Goal: Task Accomplishment & Management: Manage account settings

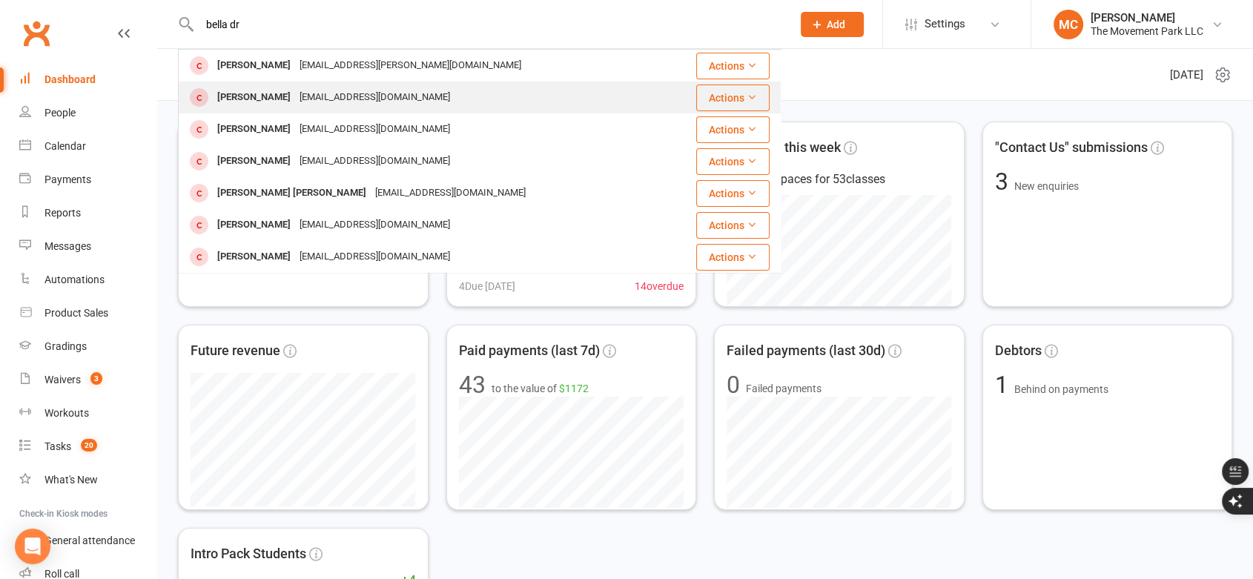
type input "bella dr"
click at [243, 100] on div "[PERSON_NAME]" at bounding box center [254, 98] width 82 height 22
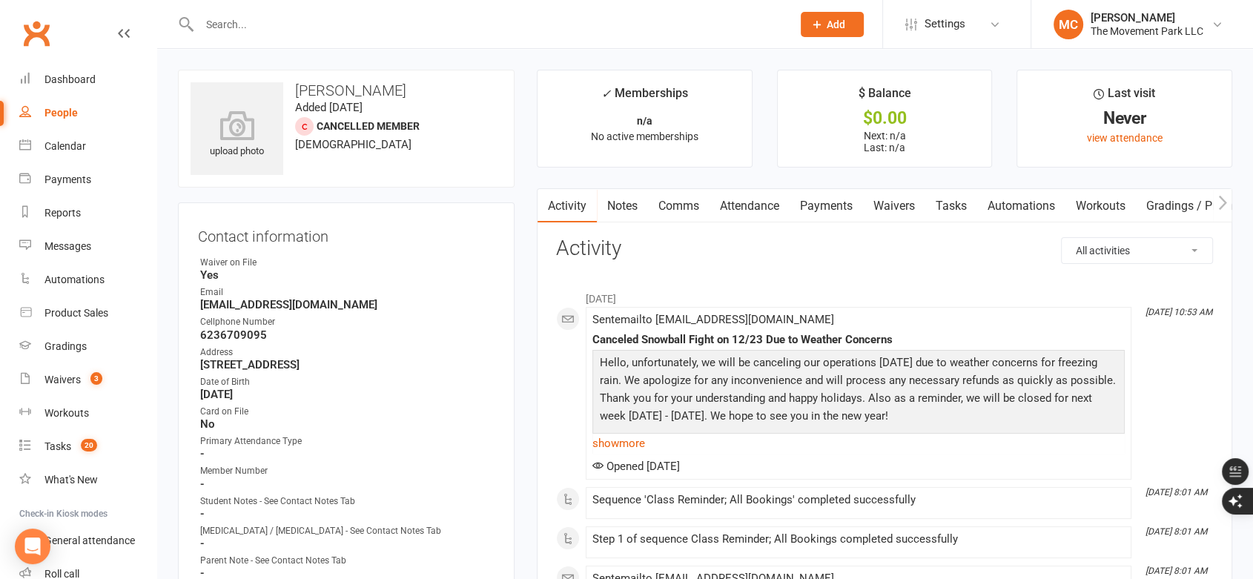
click at [242, 27] on input "text" at bounding box center [488, 24] width 586 height 21
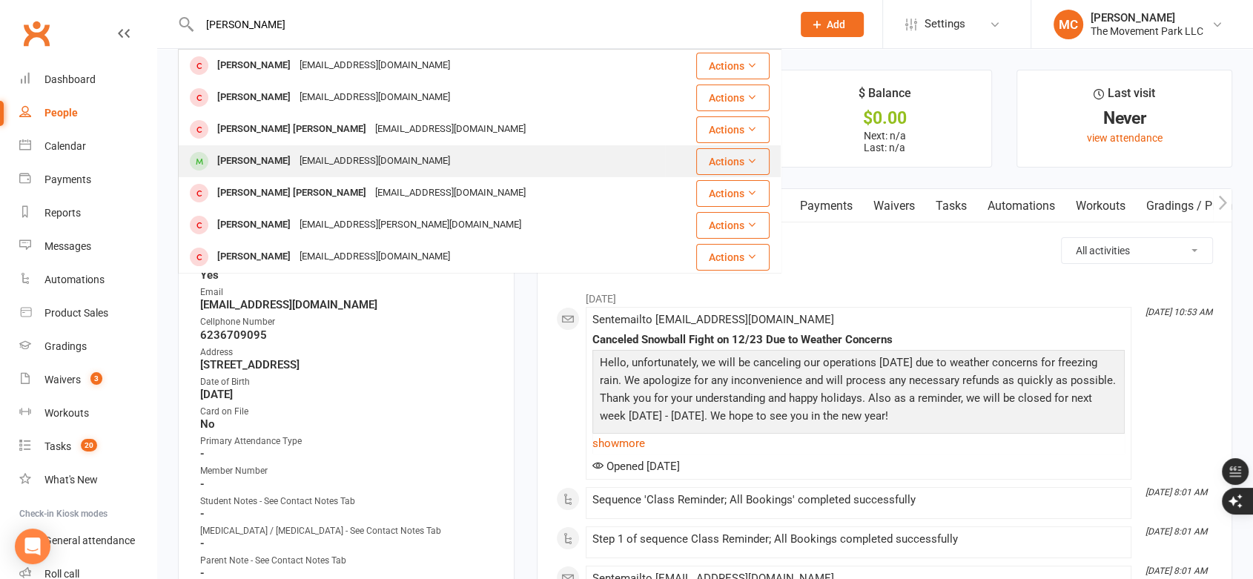
type input "[PERSON_NAME]"
click at [267, 157] on div "[PERSON_NAME]" at bounding box center [254, 162] width 82 height 22
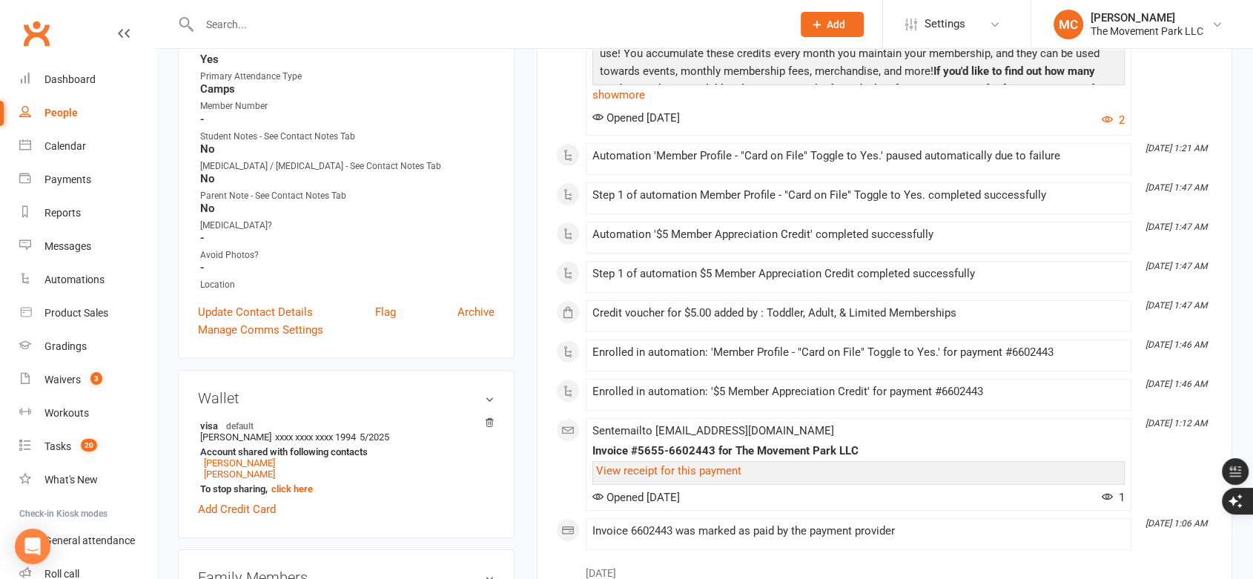
scroll to position [494, 0]
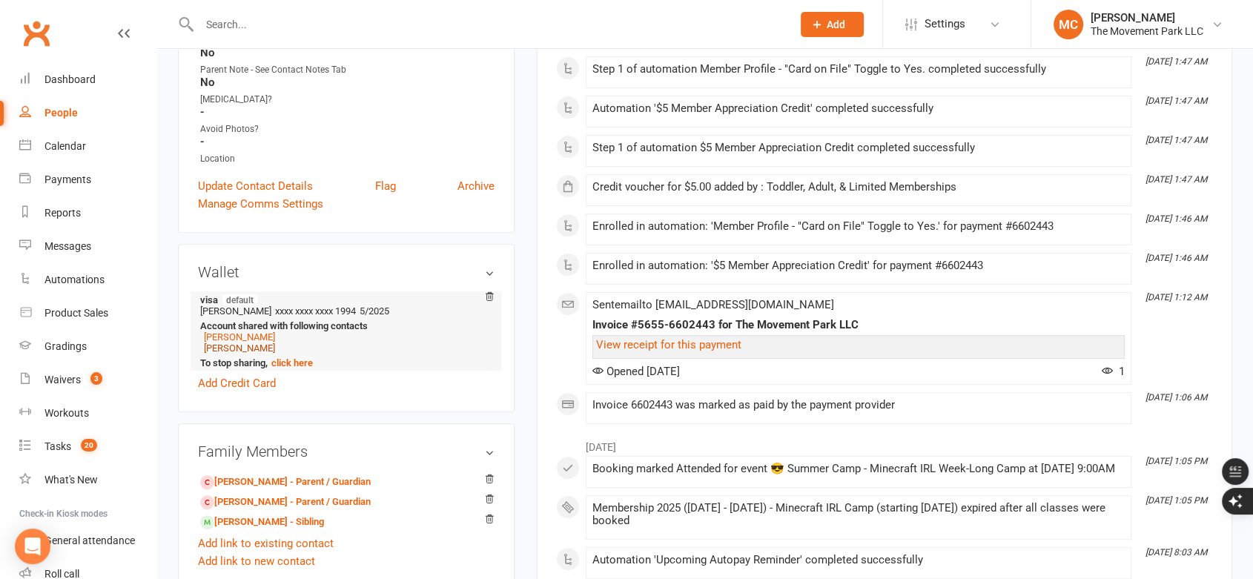
click at [214, 350] on link "[PERSON_NAME]" at bounding box center [239, 348] width 71 height 11
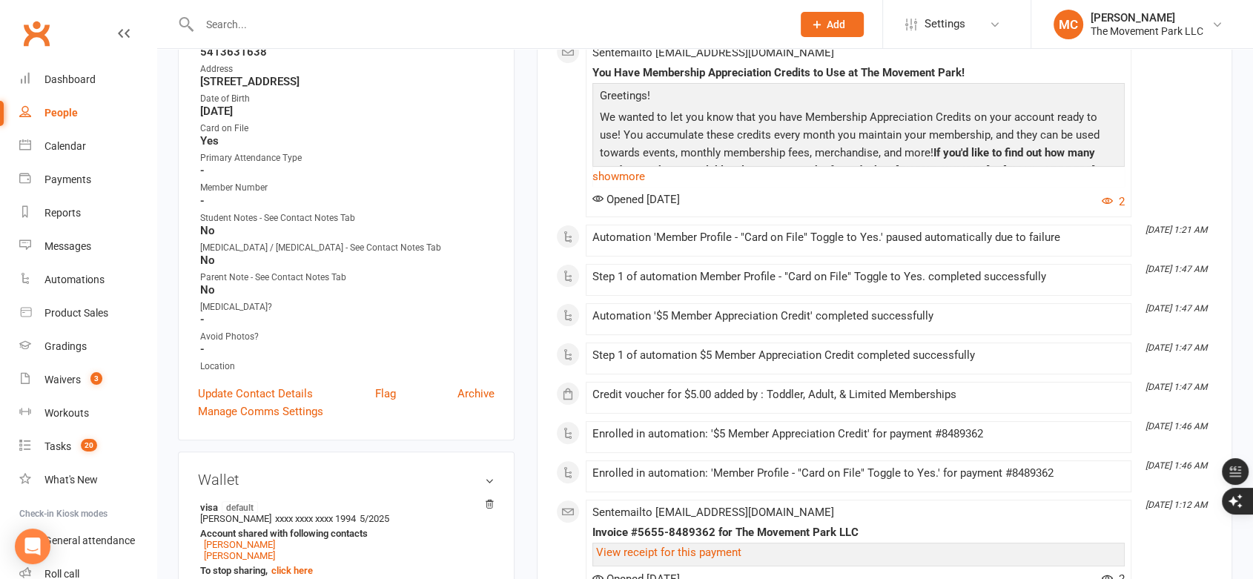
scroll to position [329, 0]
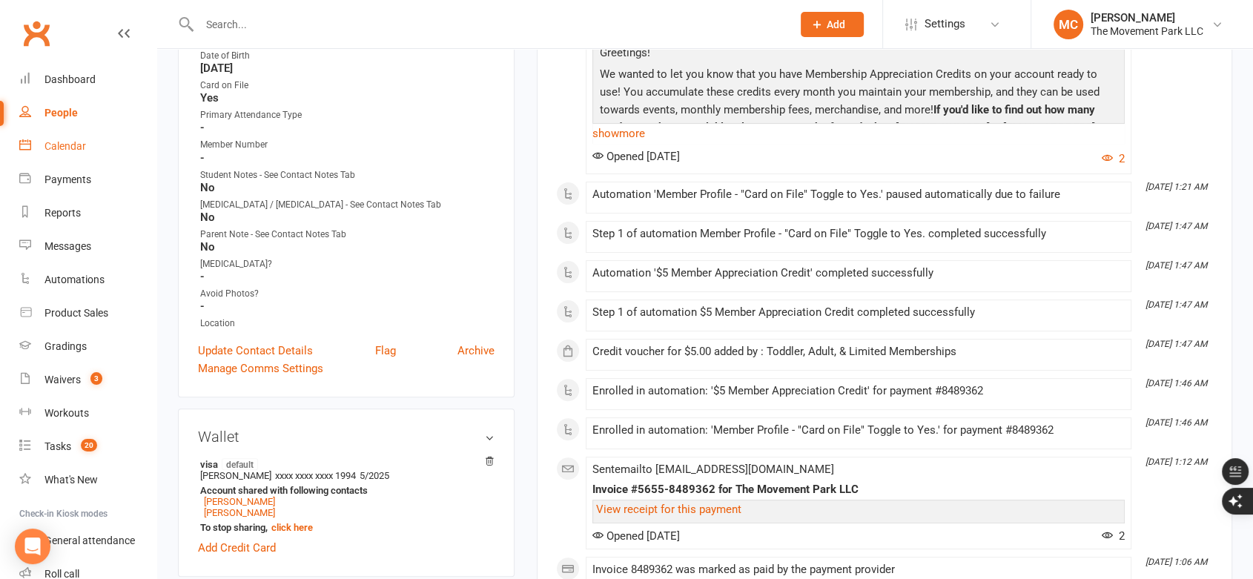
click at [55, 152] on div "Calendar" at bounding box center [65, 146] width 42 height 12
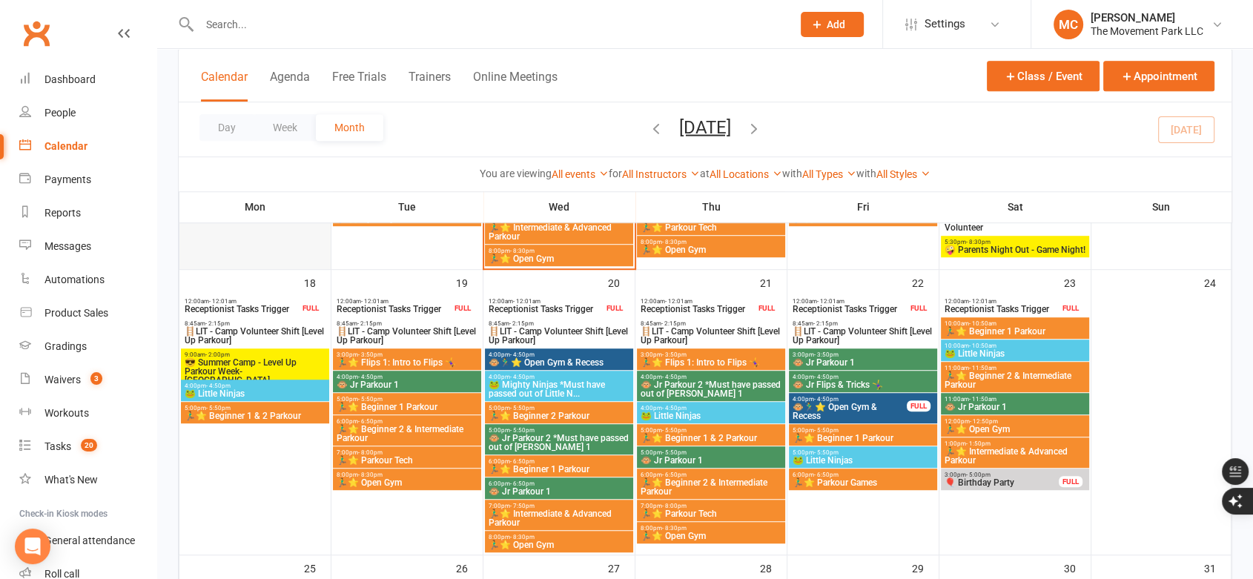
scroll to position [906, 0]
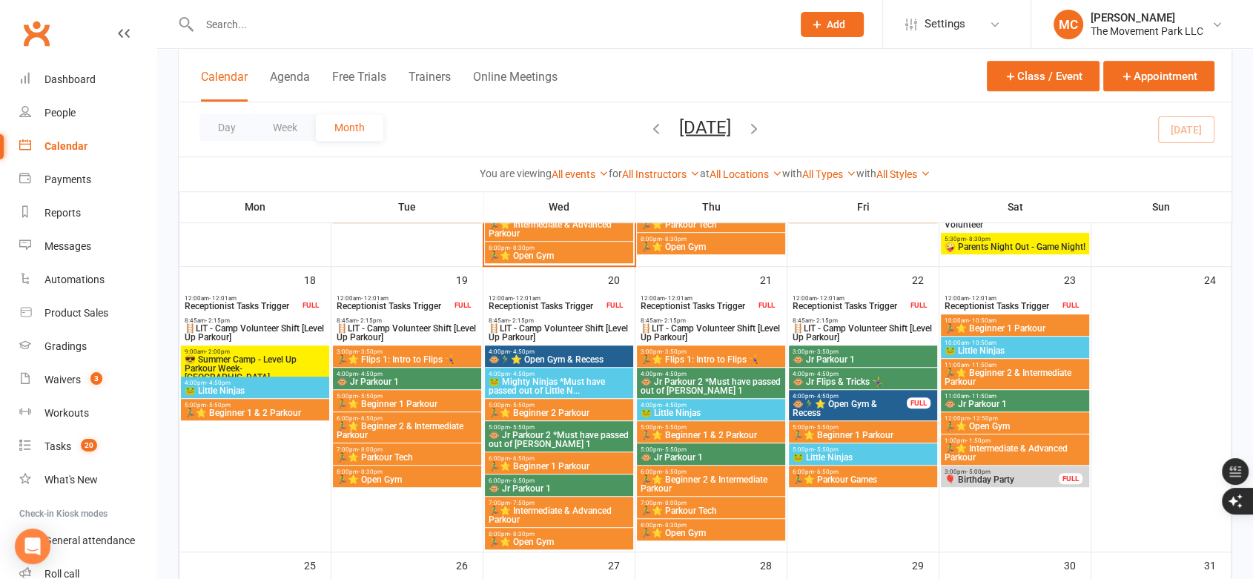
click at [253, 364] on span "😎 Summer Camp - Level Up Parkour Week-[GEOGRAPHIC_DATA]" at bounding box center [255, 368] width 142 height 27
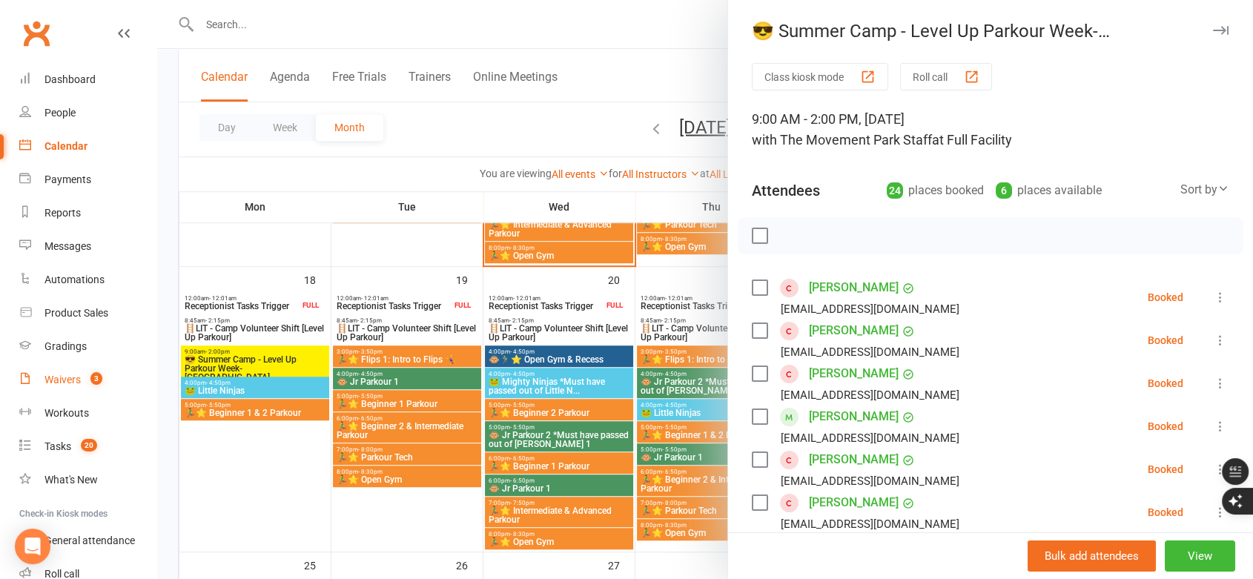
click at [64, 379] on div "Waivers" at bounding box center [62, 380] width 36 height 12
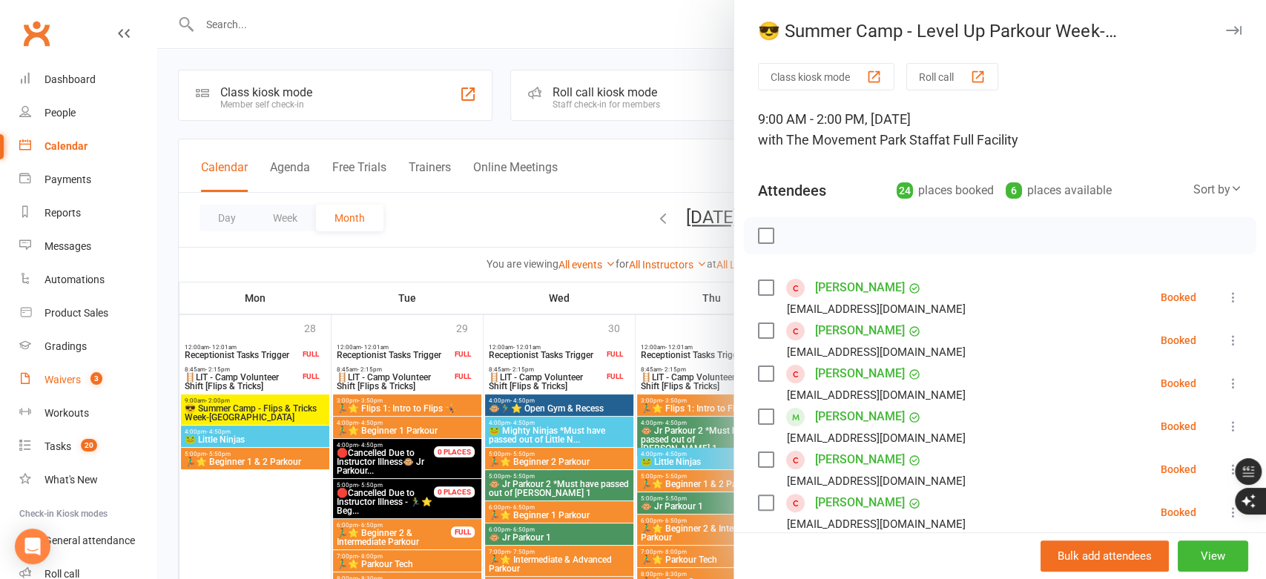
select select "100"
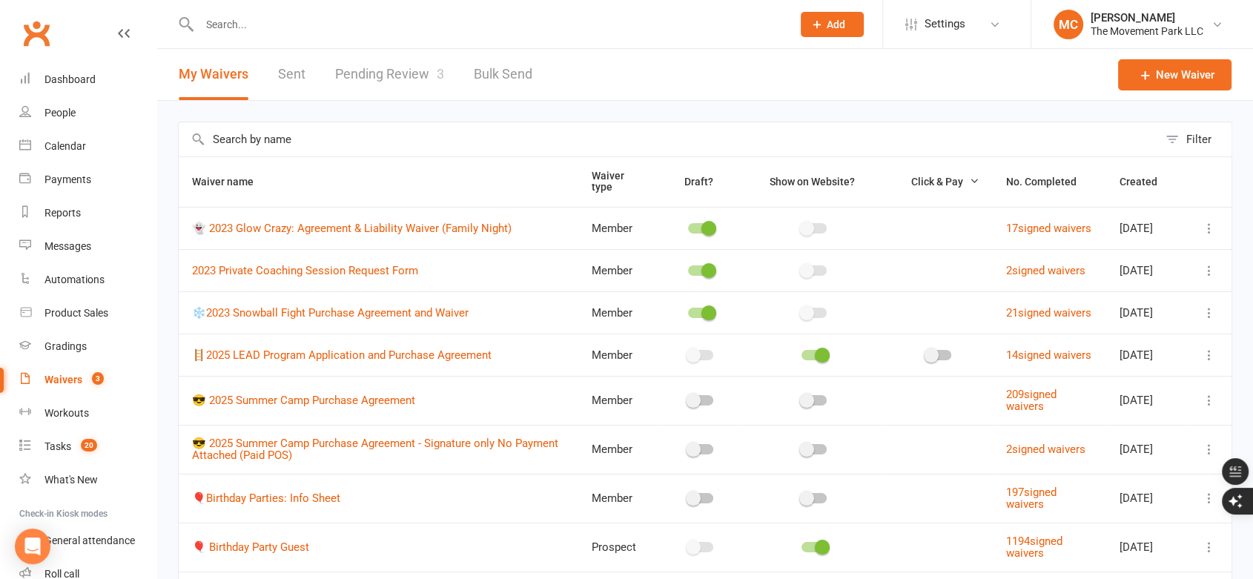
click at [414, 75] on link "Pending Review 3" at bounding box center [389, 74] width 109 height 51
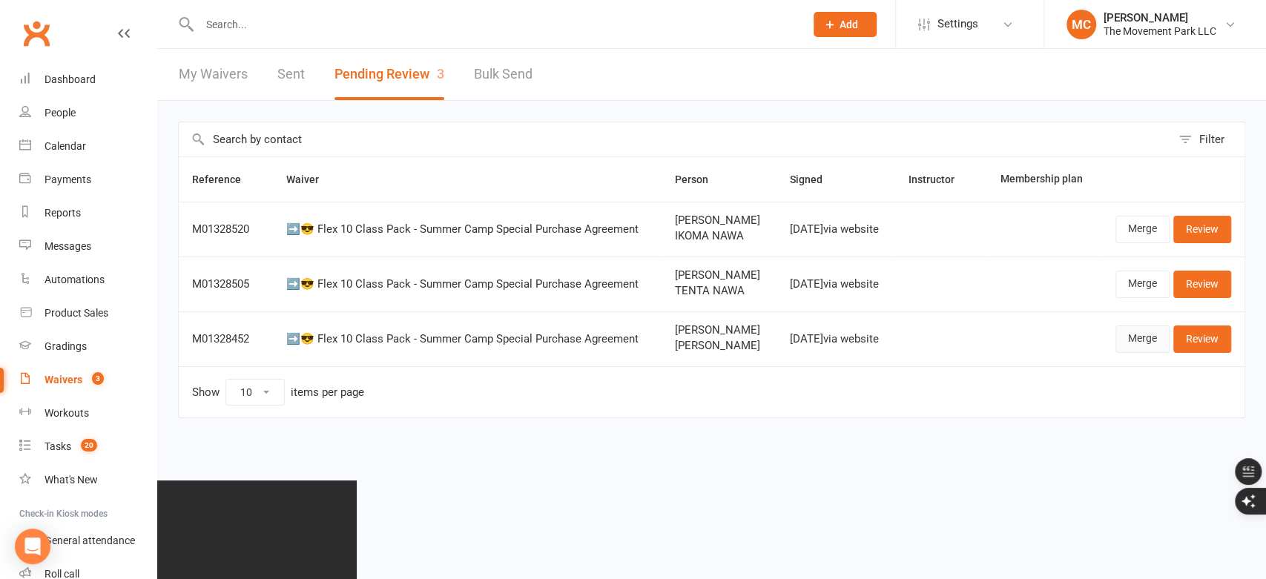
click at [1148, 343] on link "Merge" at bounding box center [1142, 338] width 54 height 27
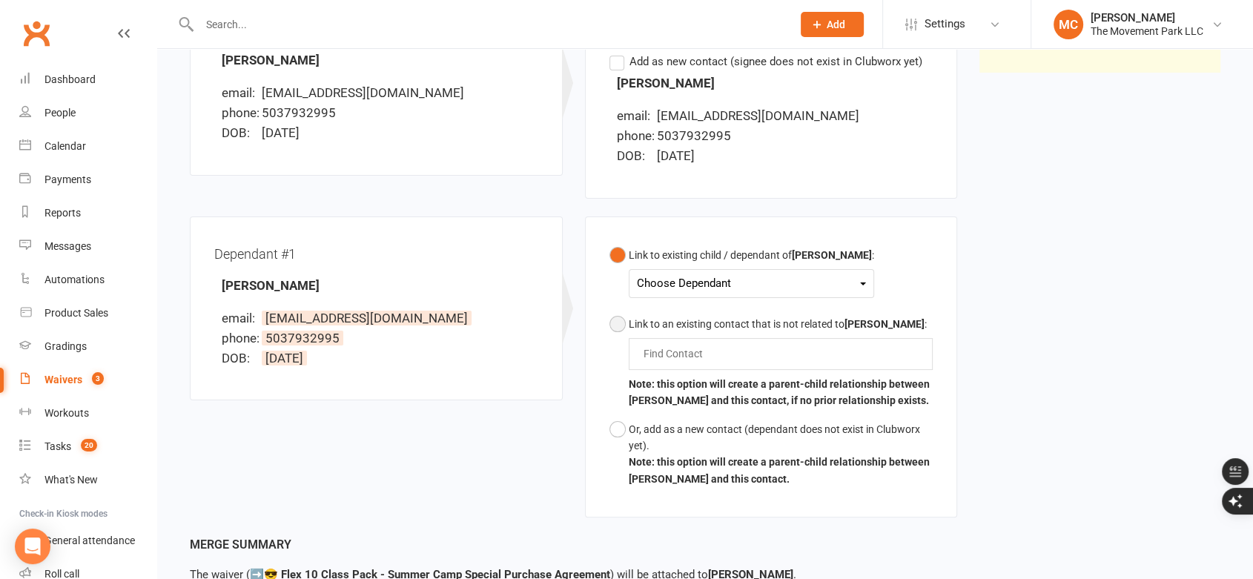
scroll to position [247, 0]
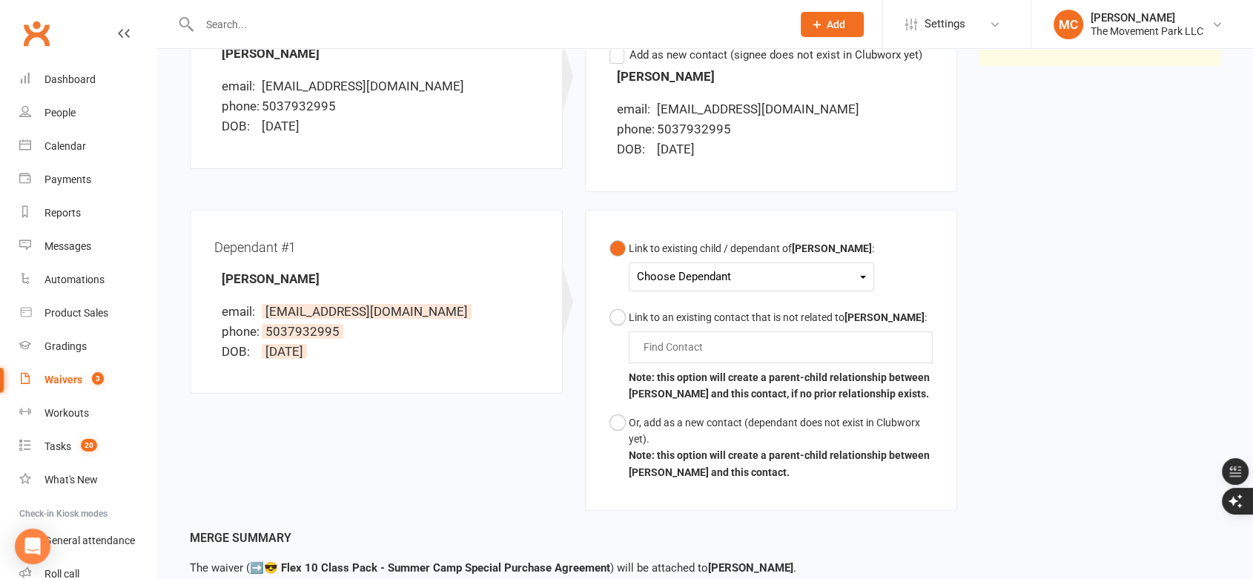
click at [678, 275] on div "Choose Dependant" at bounding box center [751, 277] width 229 height 20
click at [673, 310] on link "[PERSON_NAME]" at bounding box center [711, 312] width 147 height 32
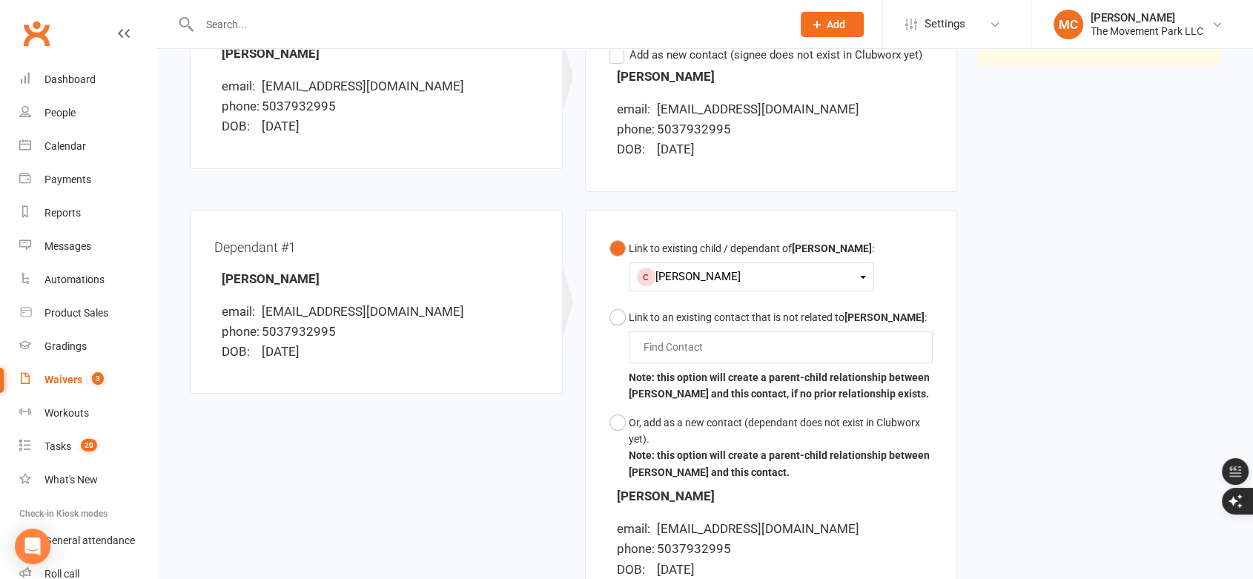
scroll to position [468, 0]
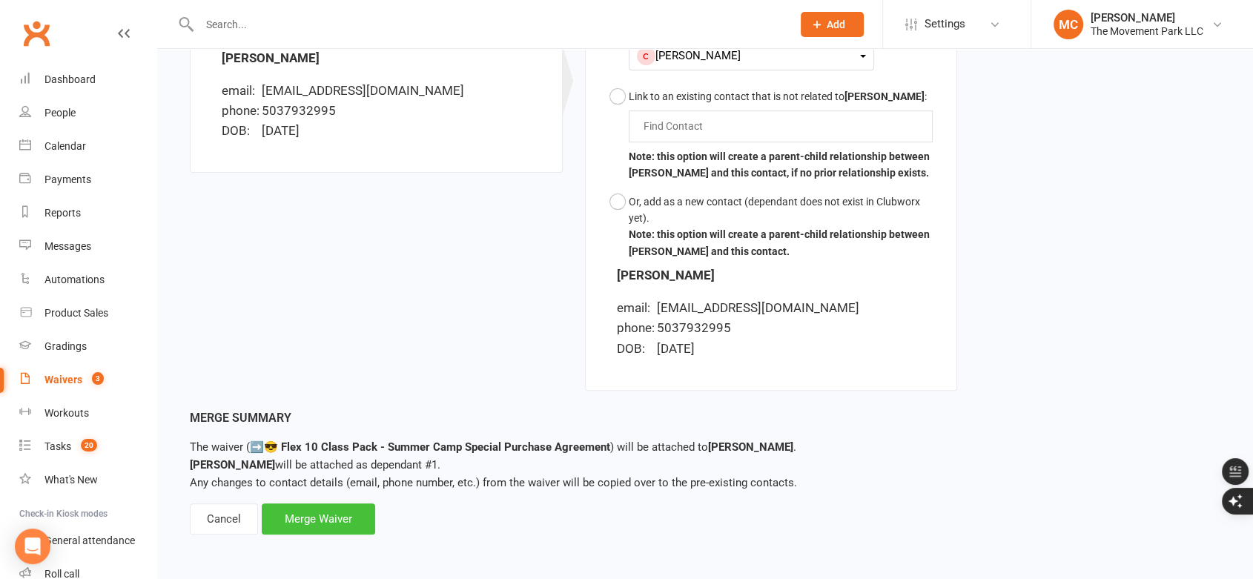
click at [308, 519] on div "Merge Waiver" at bounding box center [318, 518] width 113 height 31
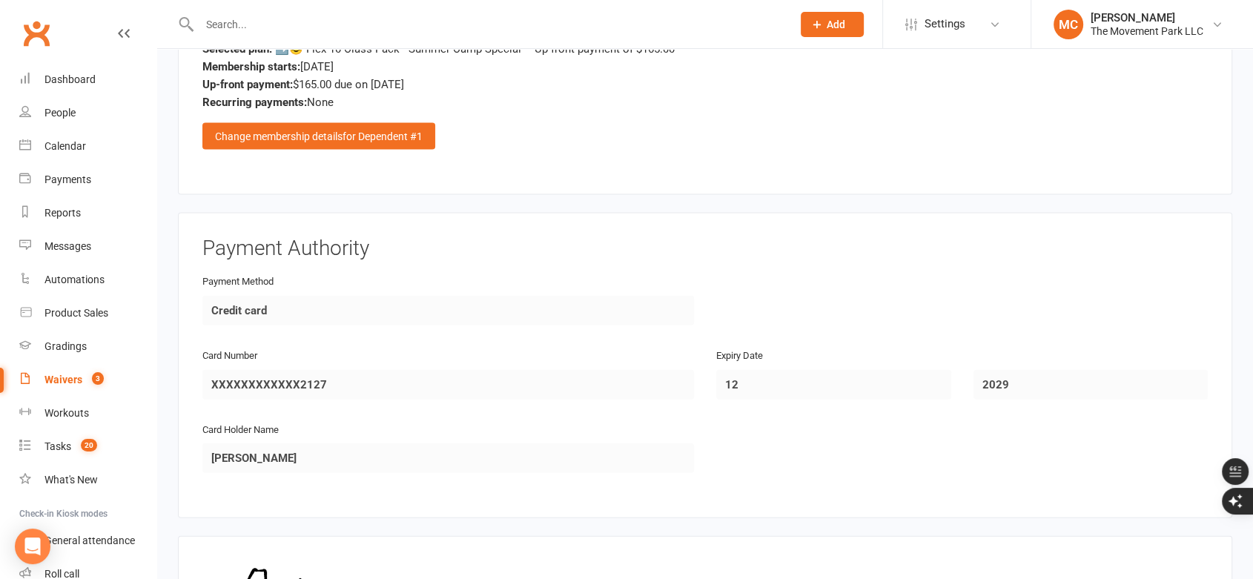
scroll to position [3494, 0]
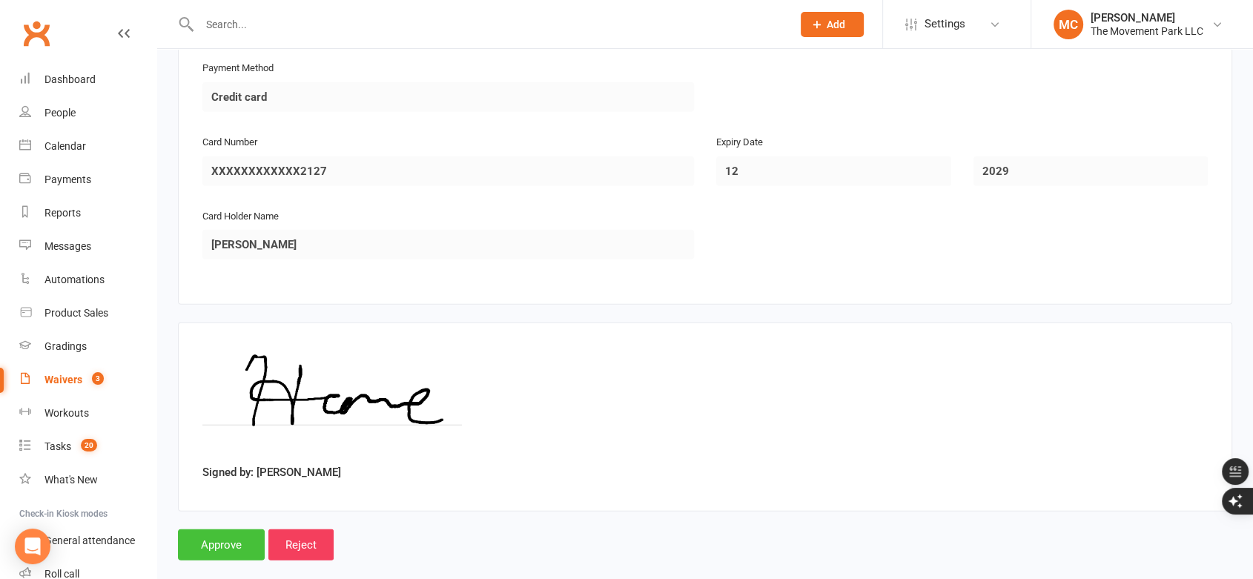
click at [198, 529] on input "Approve" at bounding box center [221, 544] width 87 height 31
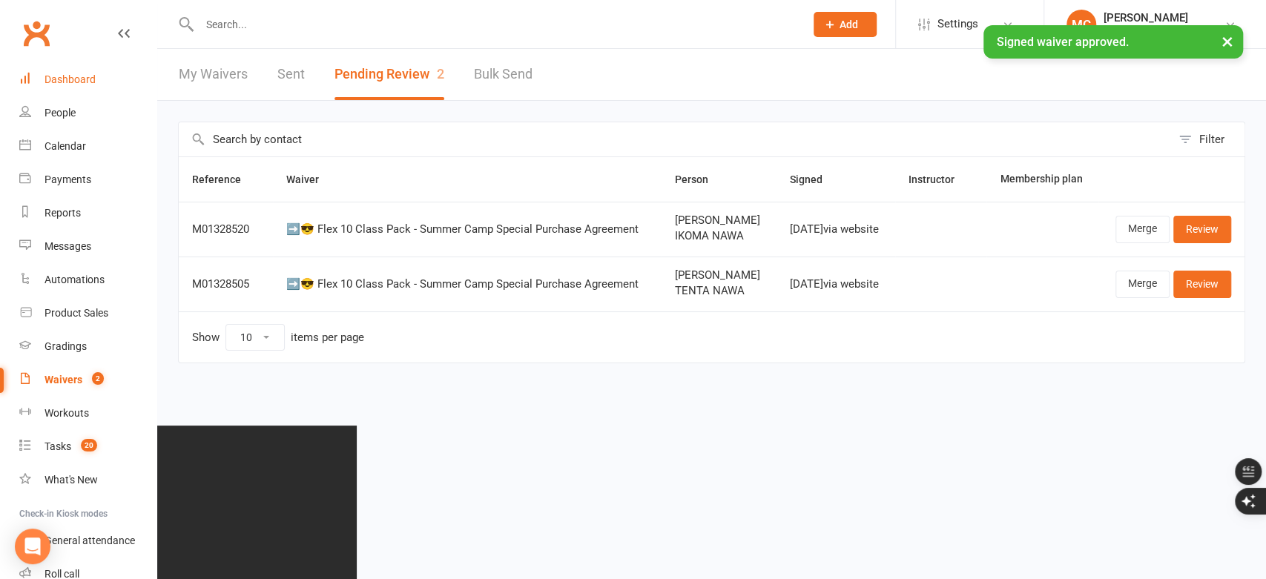
click at [68, 77] on div "Dashboard" at bounding box center [69, 79] width 51 height 12
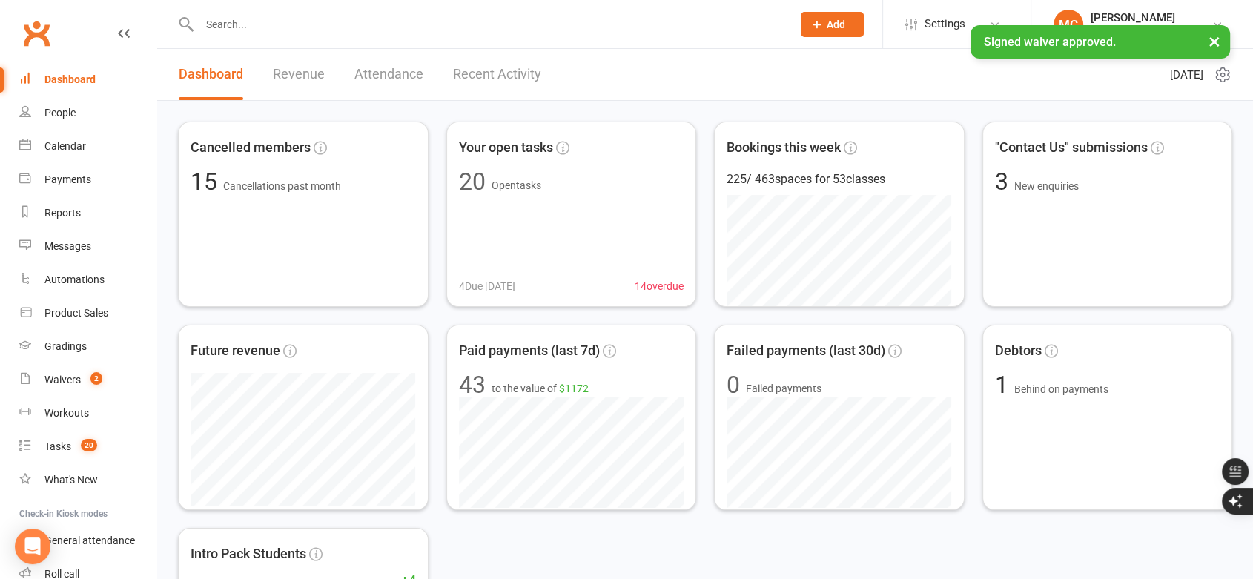
click at [510, 67] on link "Recent Activity" at bounding box center [497, 74] width 88 height 51
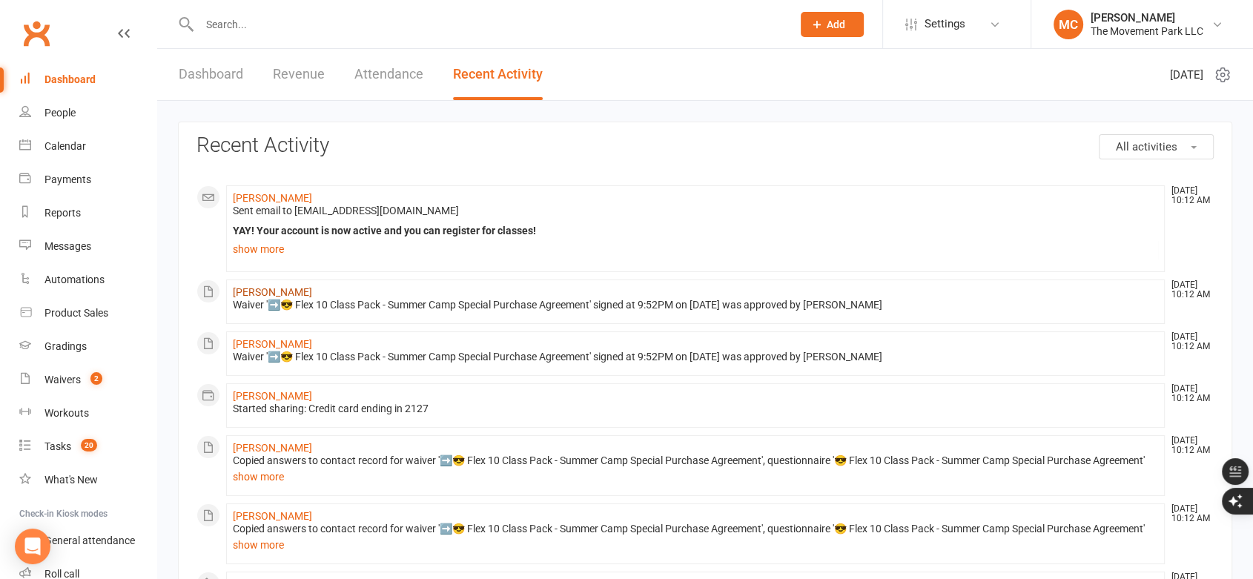
click at [252, 294] on link "[PERSON_NAME]" at bounding box center [272, 292] width 79 height 12
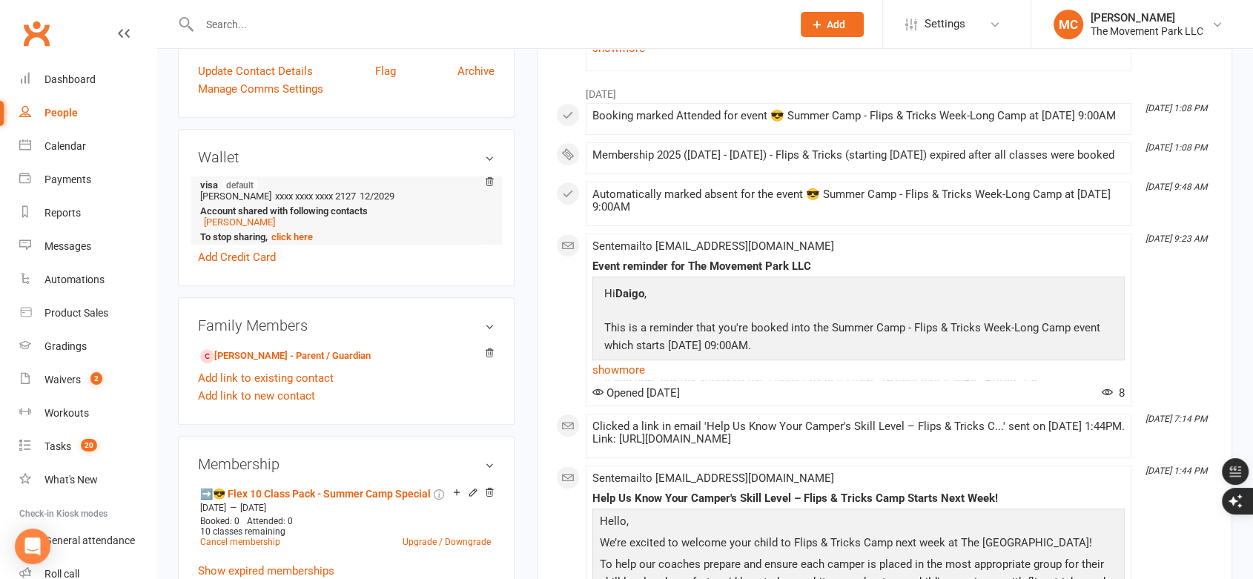
scroll to position [824, 0]
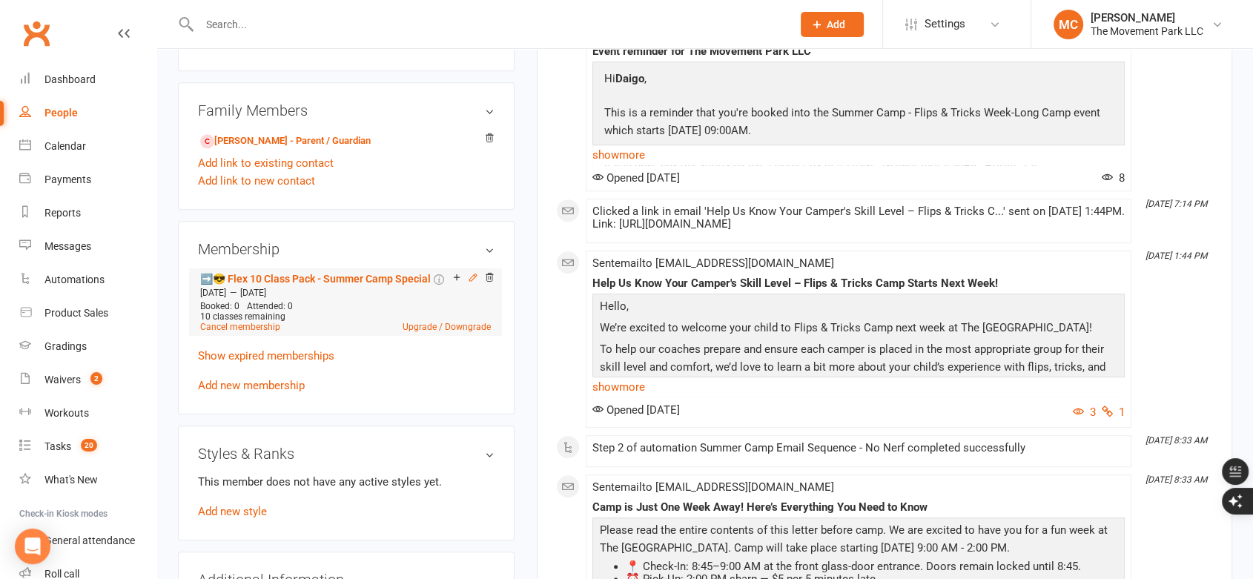
click at [474, 278] on icon at bounding box center [472, 277] width 7 height 7
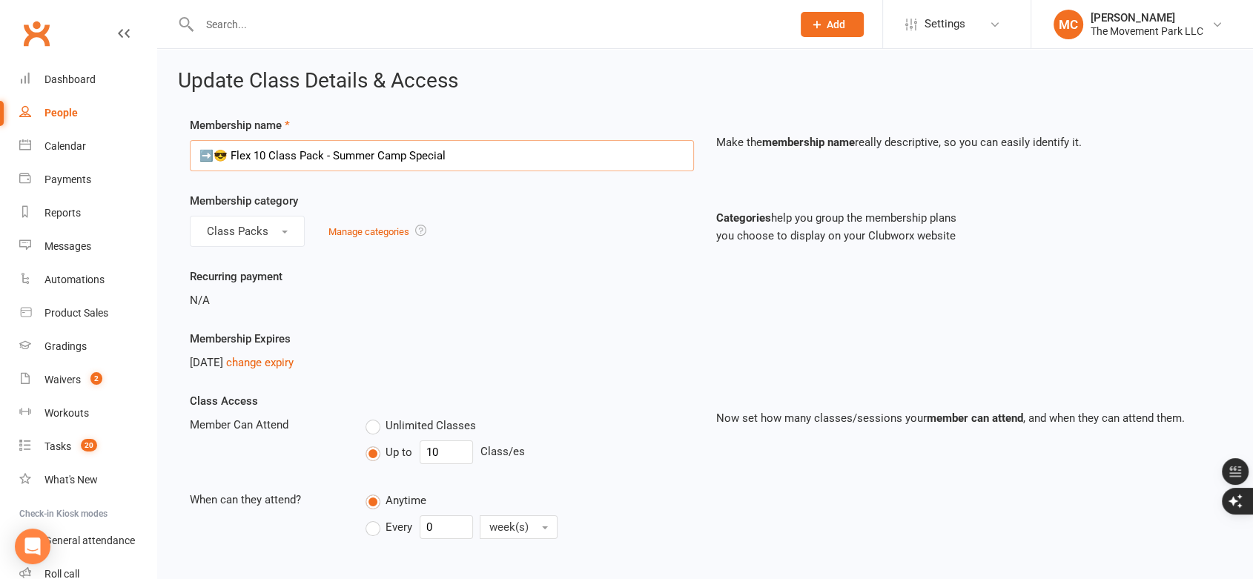
drag, startPoint x: 215, startPoint y: 153, endPoint x: 179, endPoint y: 156, distance: 35.7
click at [179, 156] on div "Membership name ➡️😎 Flex 10 Class Pack - Summer Camp Special" at bounding box center [442, 143] width 526 height 55
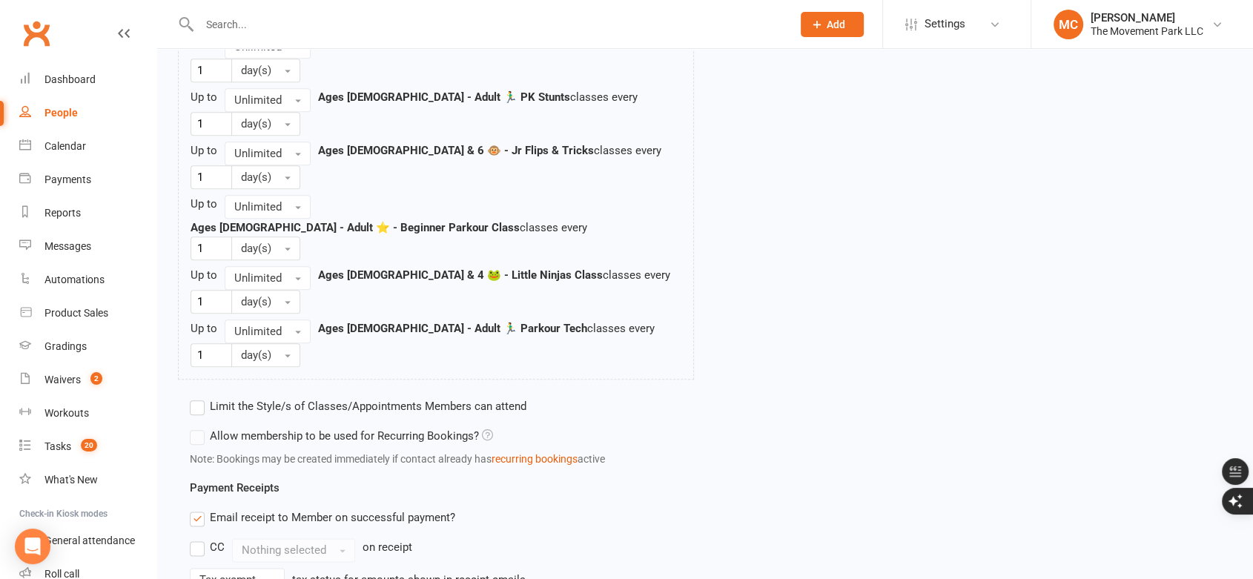
scroll to position [1660, 0]
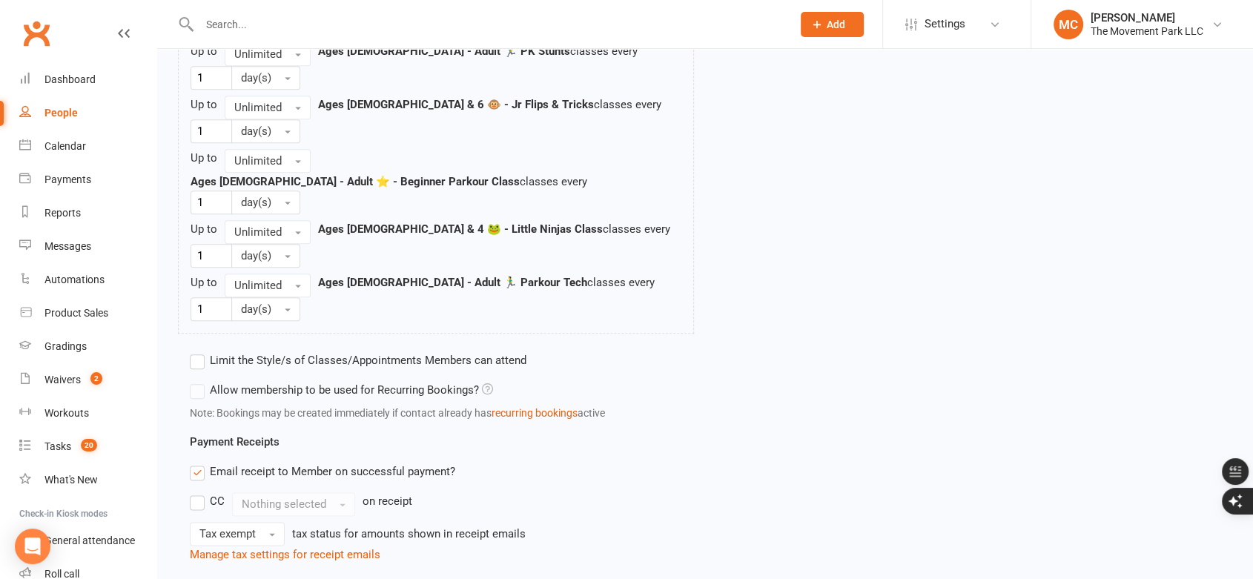
type input "🏃‍♂️😎 Flex 10 Class Pack - Summer Camp Special"
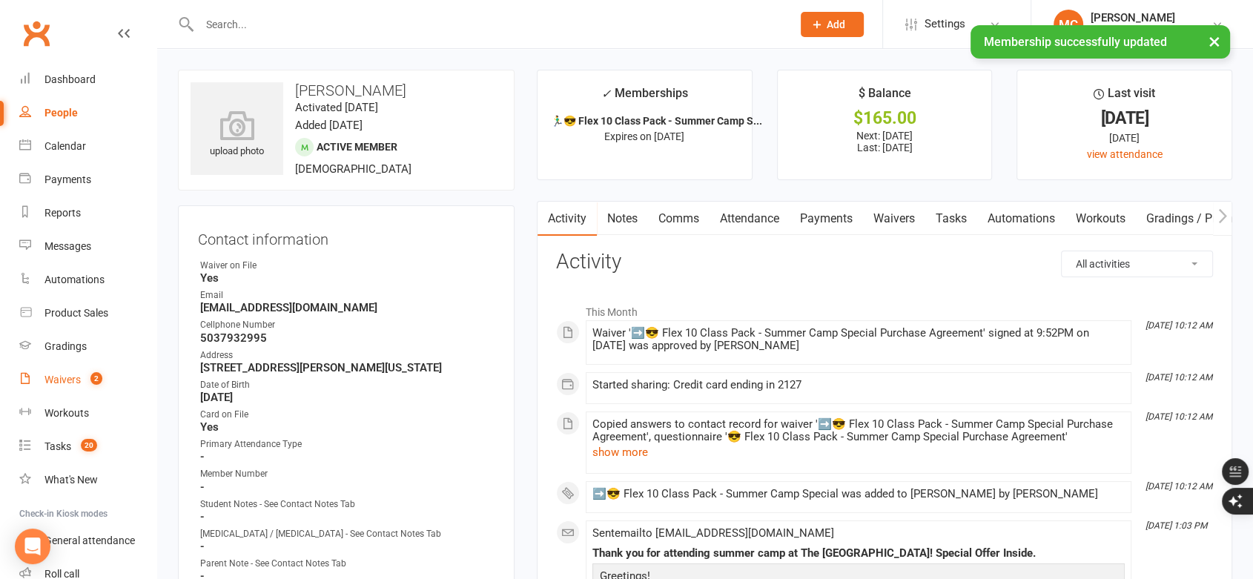
click at [70, 377] on div "Waivers" at bounding box center [62, 380] width 36 height 12
select select "100"
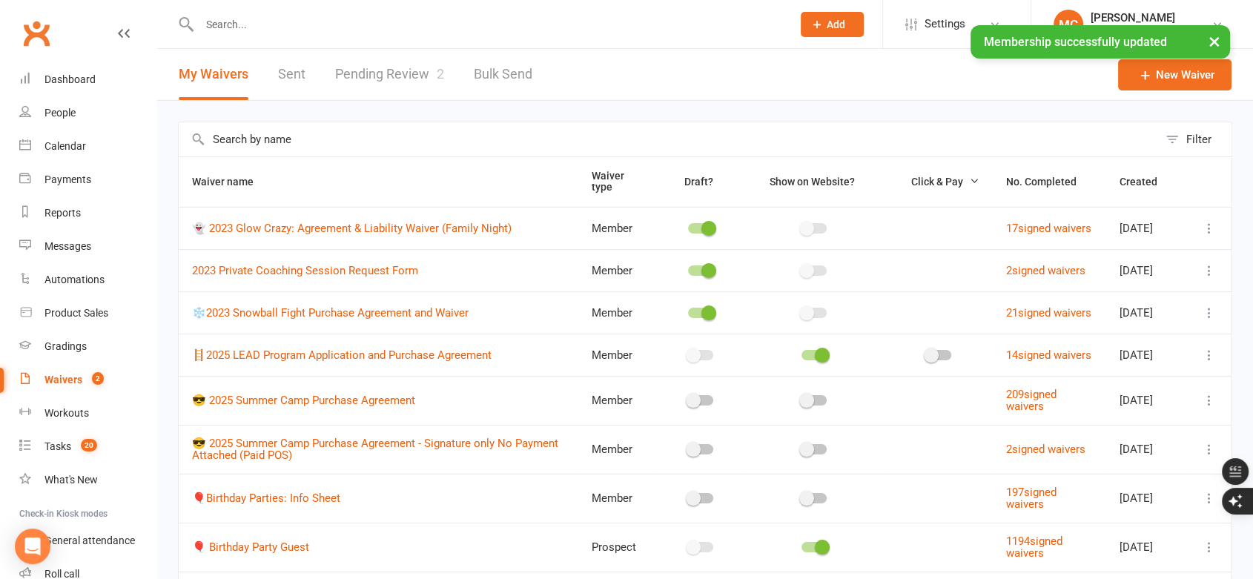
click at [381, 73] on link "Pending Review 2" at bounding box center [389, 74] width 109 height 51
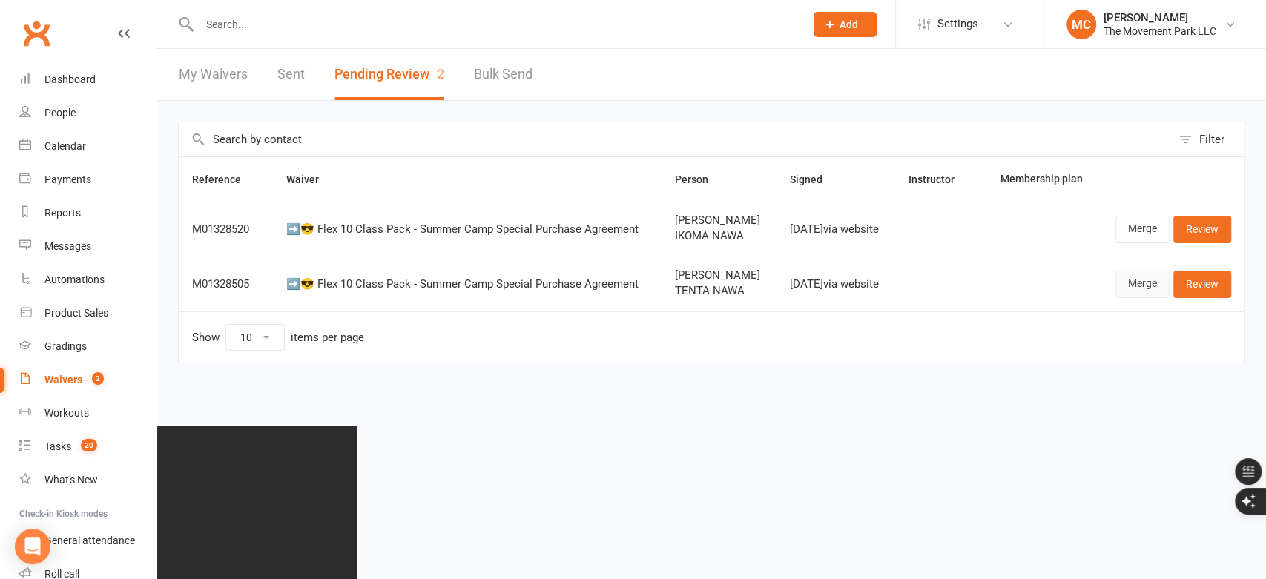
click at [1133, 283] on link "Merge" at bounding box center [1142, 284] width 54 height 27
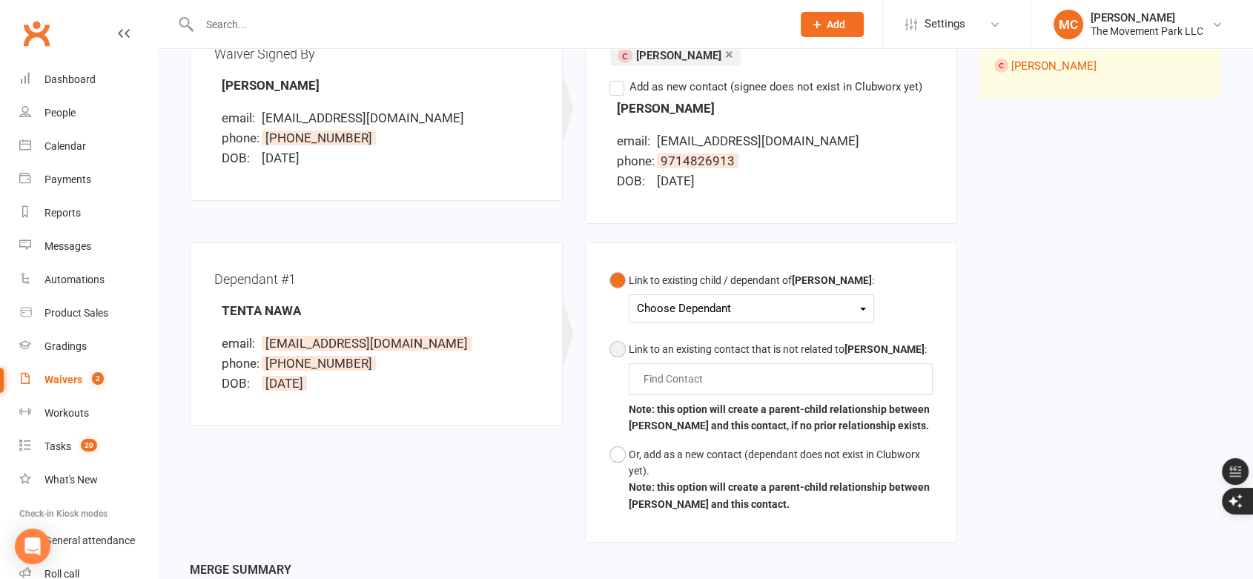
scroll to position [247, 0]
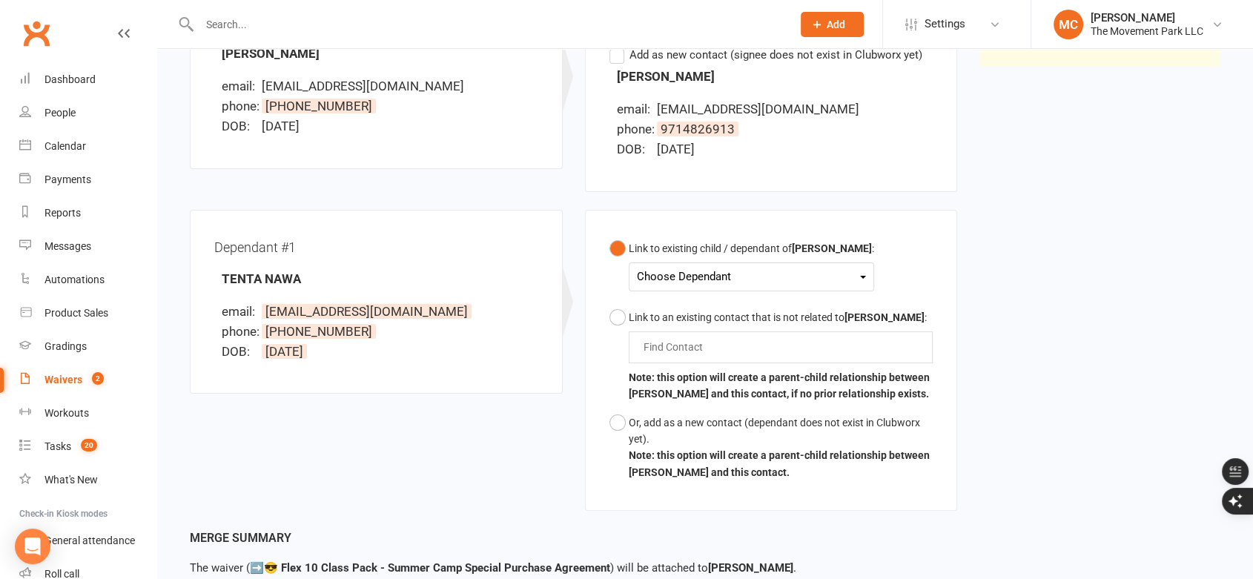
click at [670, 278] on div "Choose Dependant" at bounding box center [751, 277] width 229 height 20
click at [672, 312] on link "Tenta Nawa" at bounding box center [711, 312] width 147 height 32
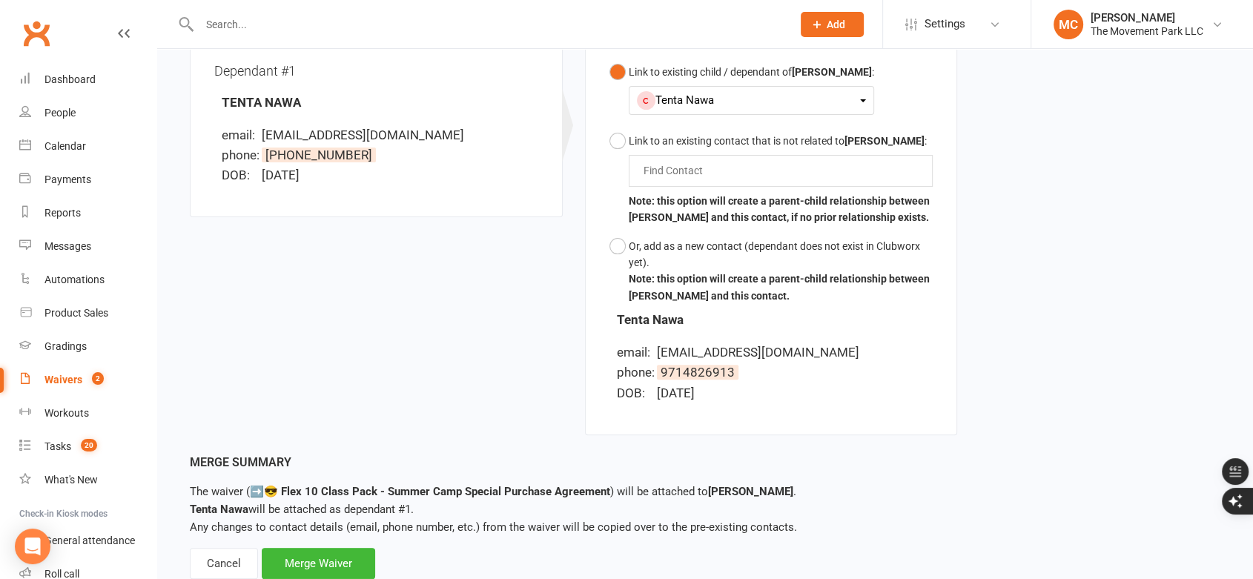
scroll to position [468, 0]
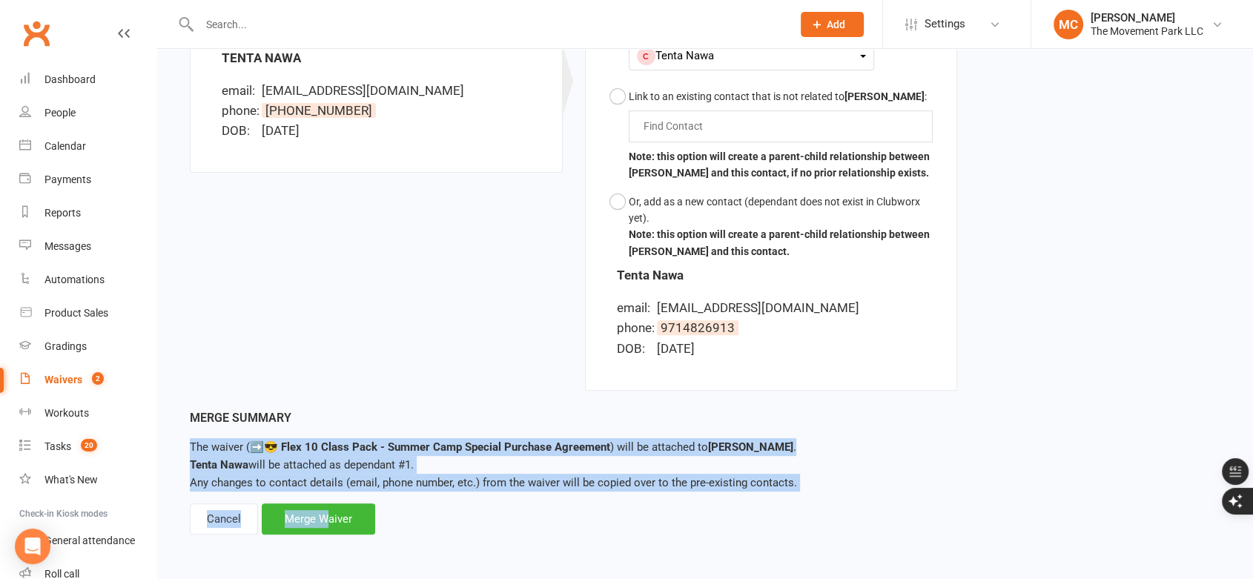
drag, startPoint x: 326, startPoint y: 526, endPoint x: 469, endPoint y: 397, distance: 192.6
click at [464, 405] on main "Waiver Waiver Signed By [PERSON_NAME] email: [EMAIL_ADDRESS][DOMAIN_NAME] phone…" at bounding box center [705, 138] width 1054 height 796
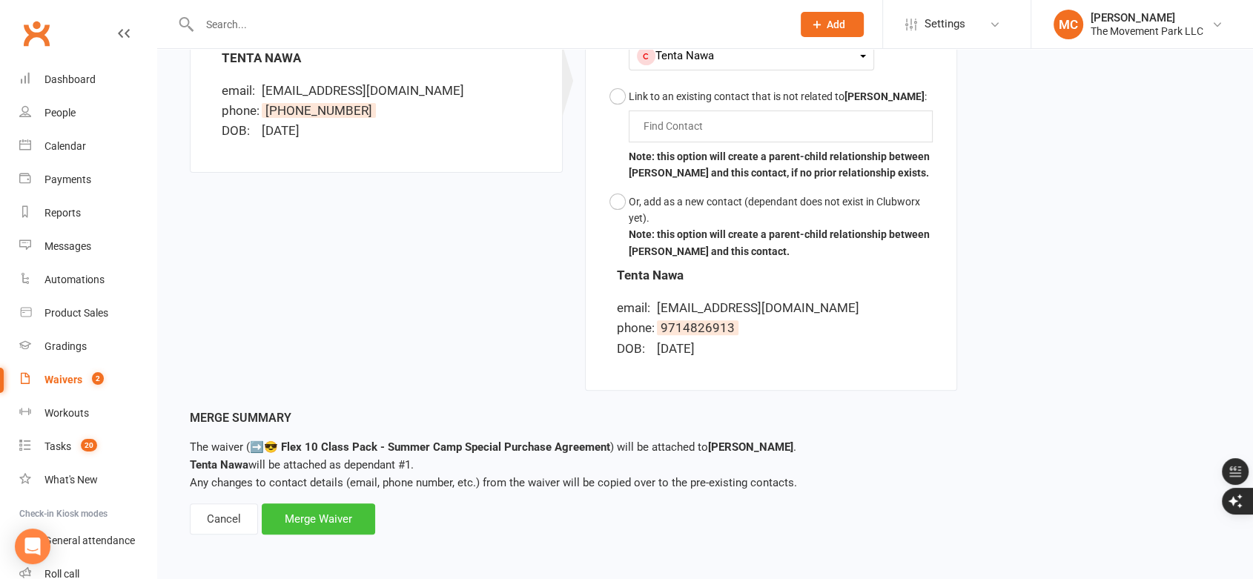
click at [348, 526] on div "Merge Waiver" at bounding box center [318, 518] width 113 height 31
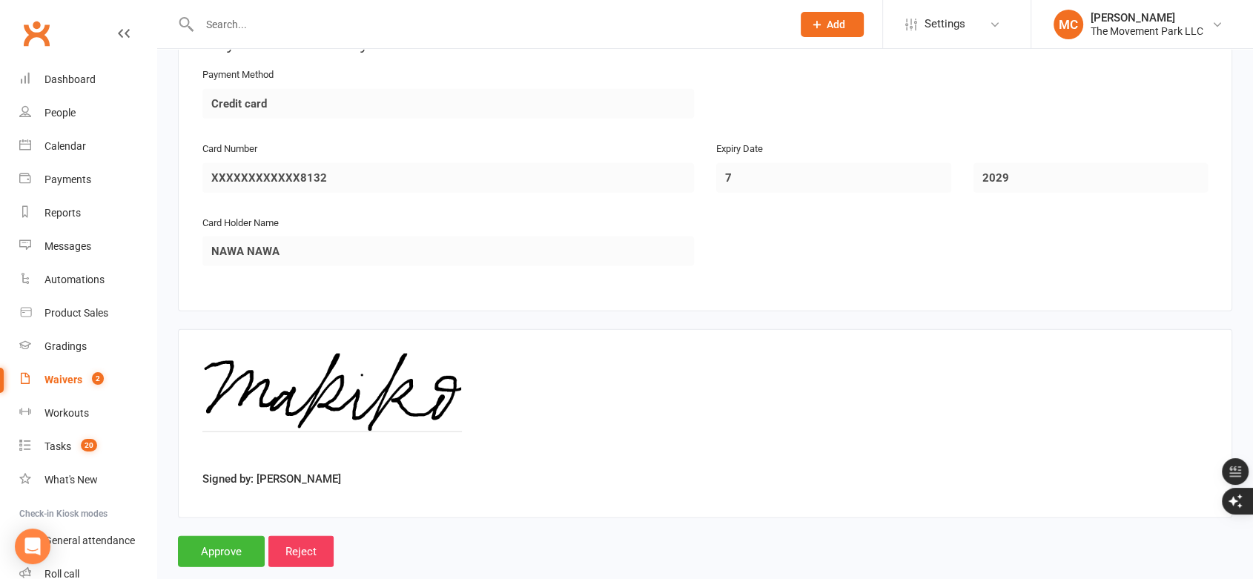
scroll to position [3494, 0]
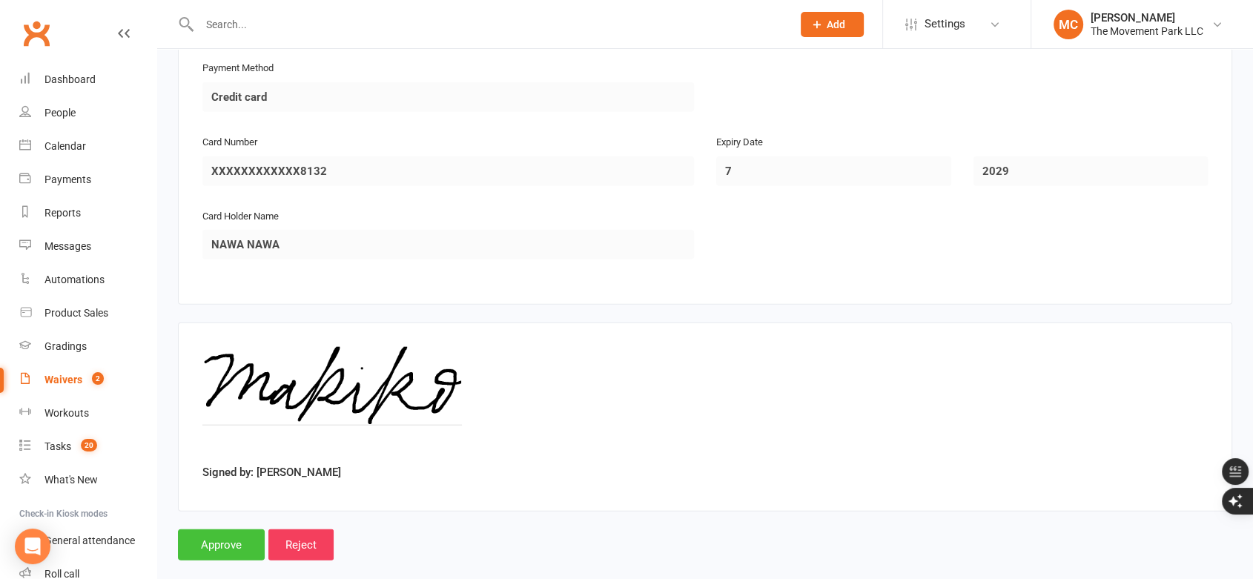
click at [222, 529] on input "Approve" at bounding box center [221, 544] width 87 height 31
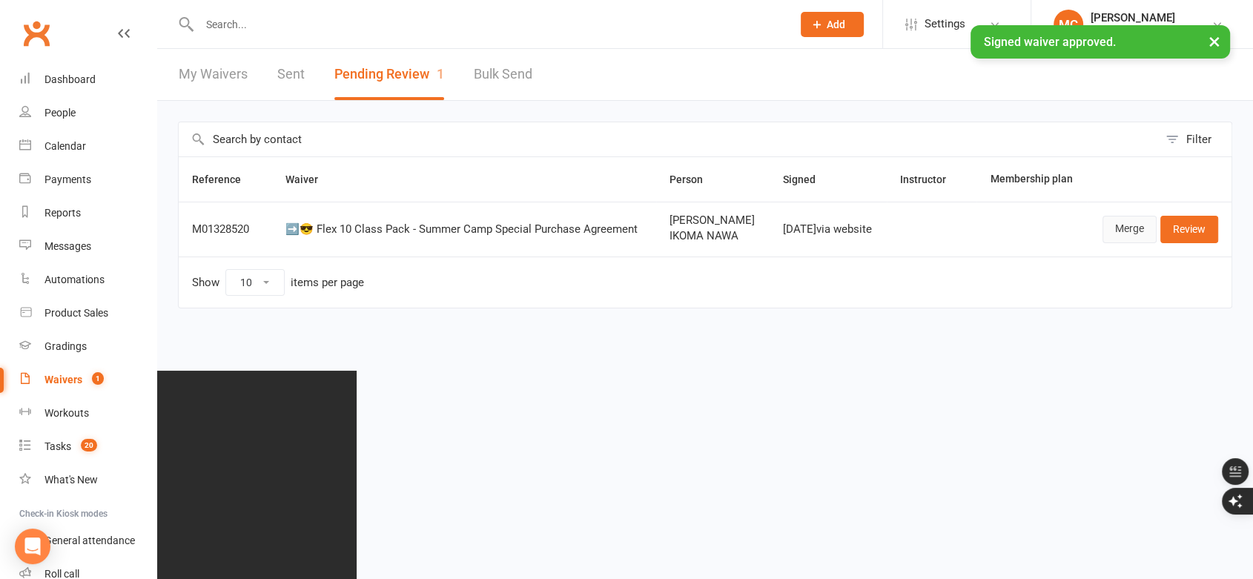
click at [1134, 242] on link "Merge" at bounding box center [1129, 229] width 54 height 27
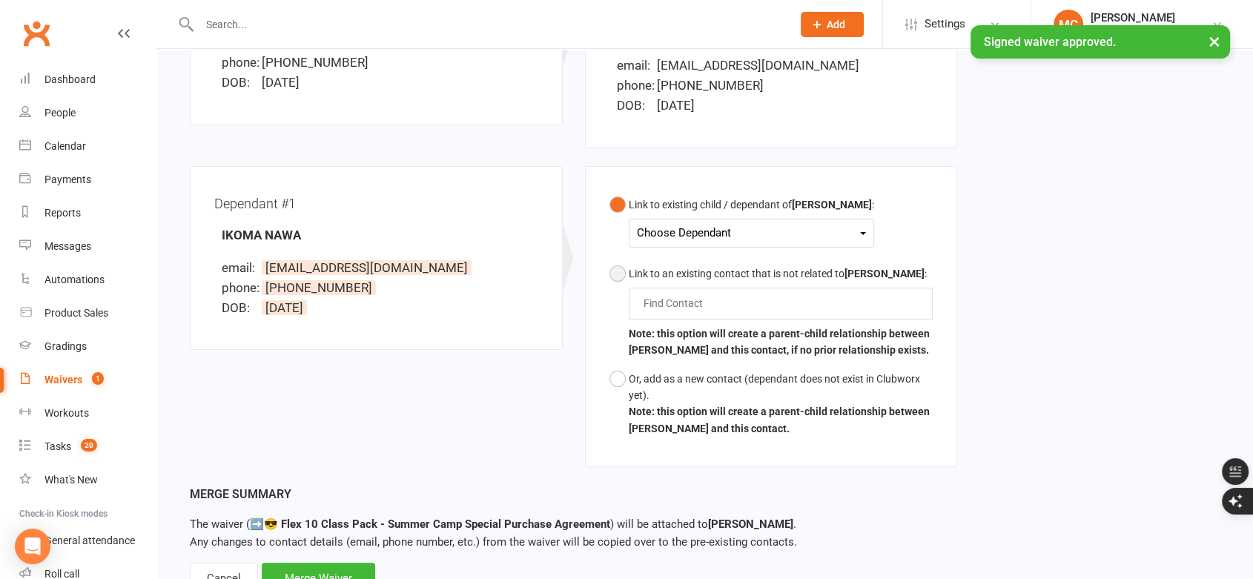
scroll to position [329, 0]
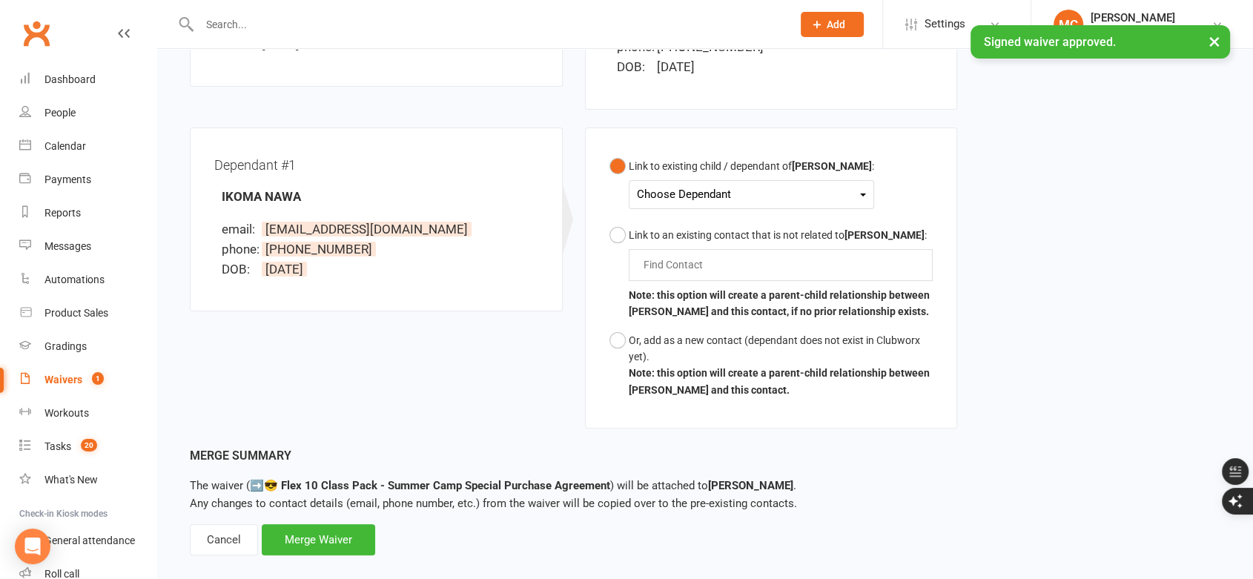
click at [666, 194] on div "Choose Dependant" at bounding box center [751, 195] width 229 height 20
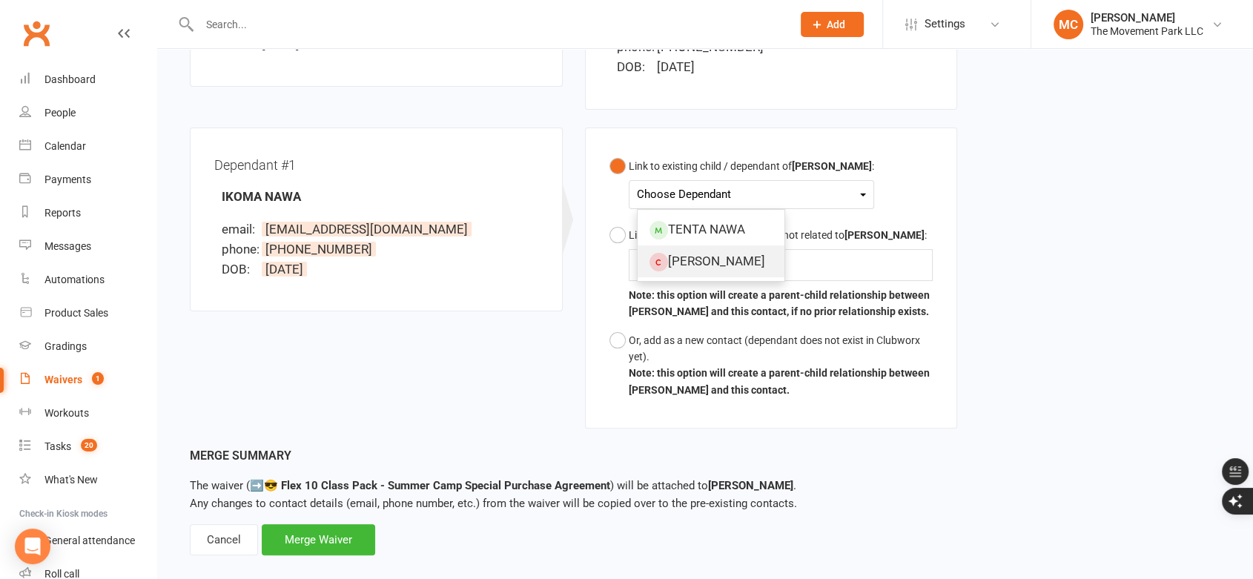
click at [670, 259] on link "[PERSON_NAME]" at bounding box center [711, 261] width 147 height 32
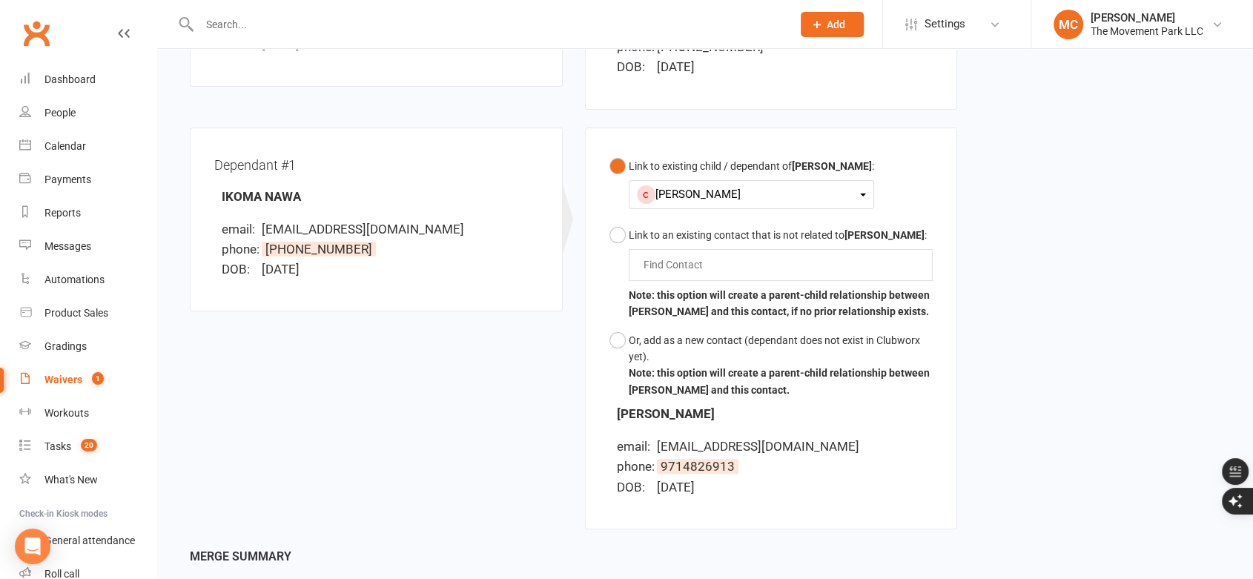
scroll to position [468, 0]
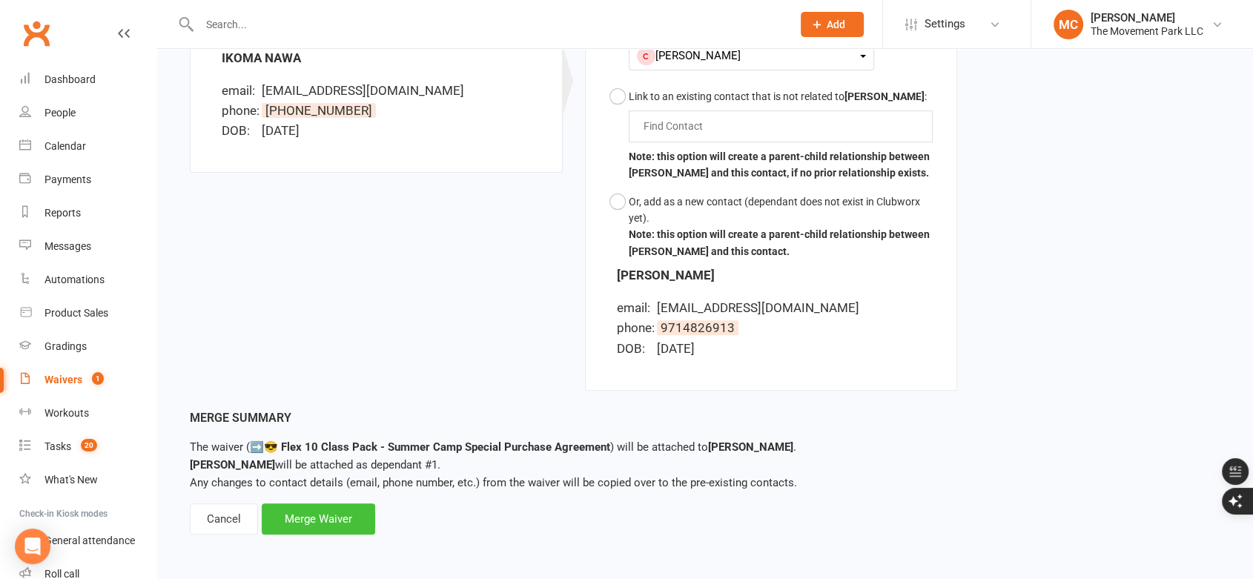
click at [319, 515] on div "Merge Waiver" at bounding box center [318, 518] width 113 height 31
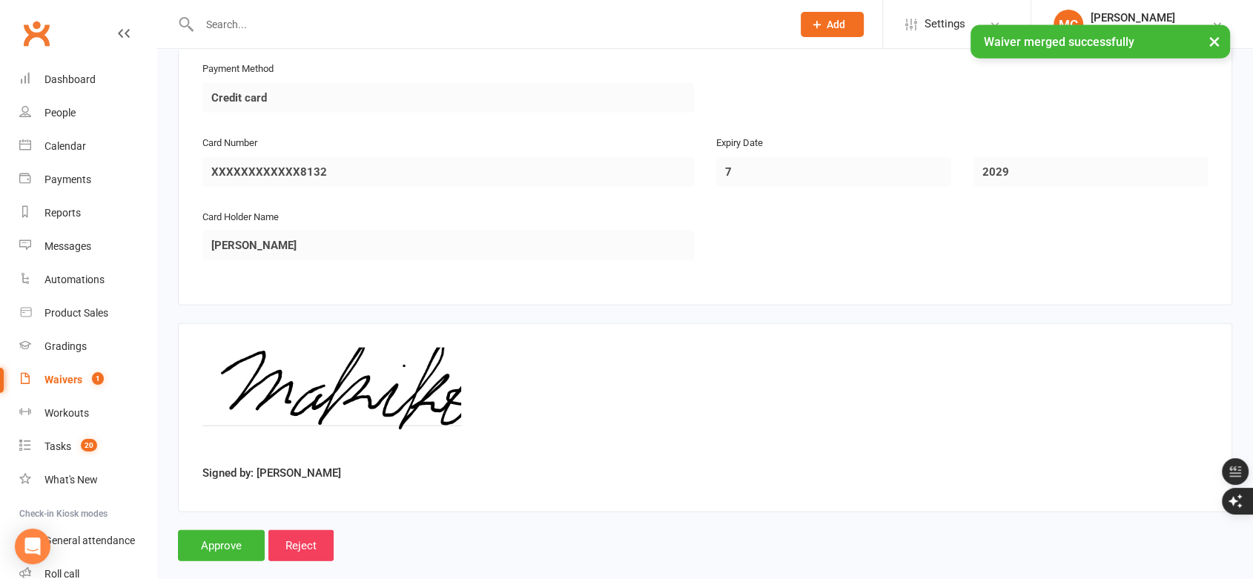
scroll to position [3494, 0]
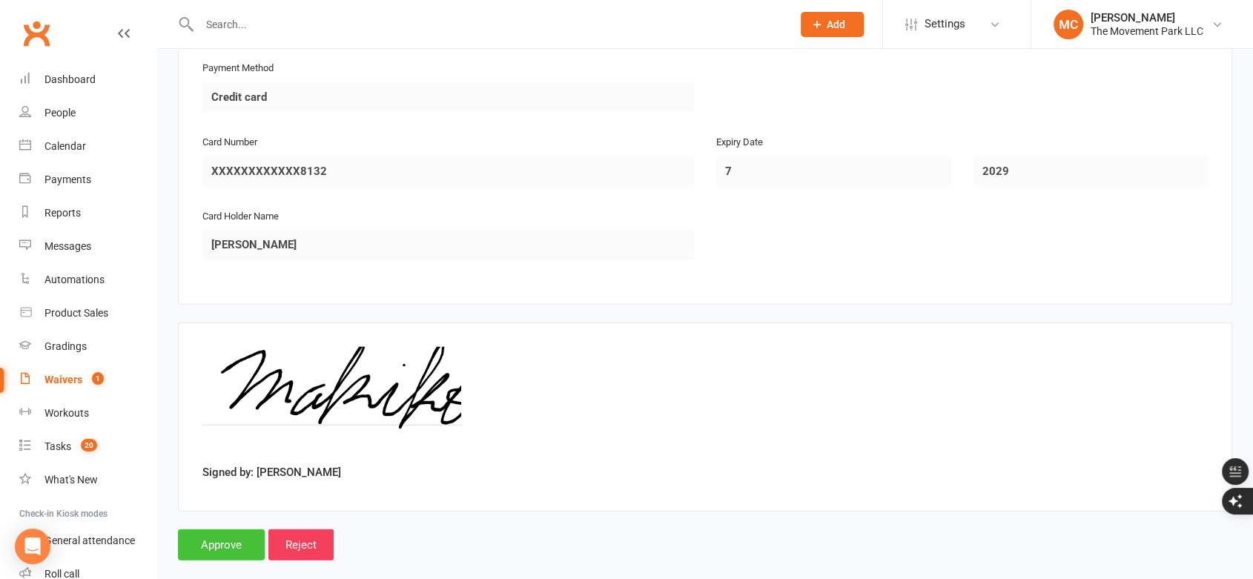
click at [224, 529] on input "Approve" at bounding box center [221, 544] width 87 height 31
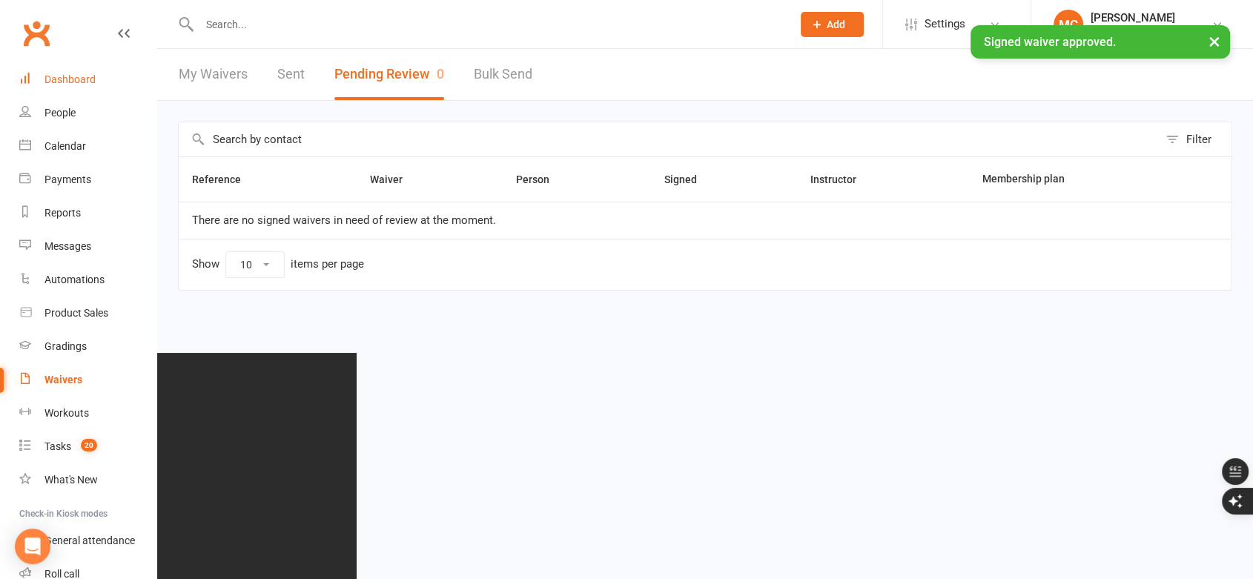
click at [55, 70] on link "Dashboard" at bounding box center [87, 79] width 137 height 33
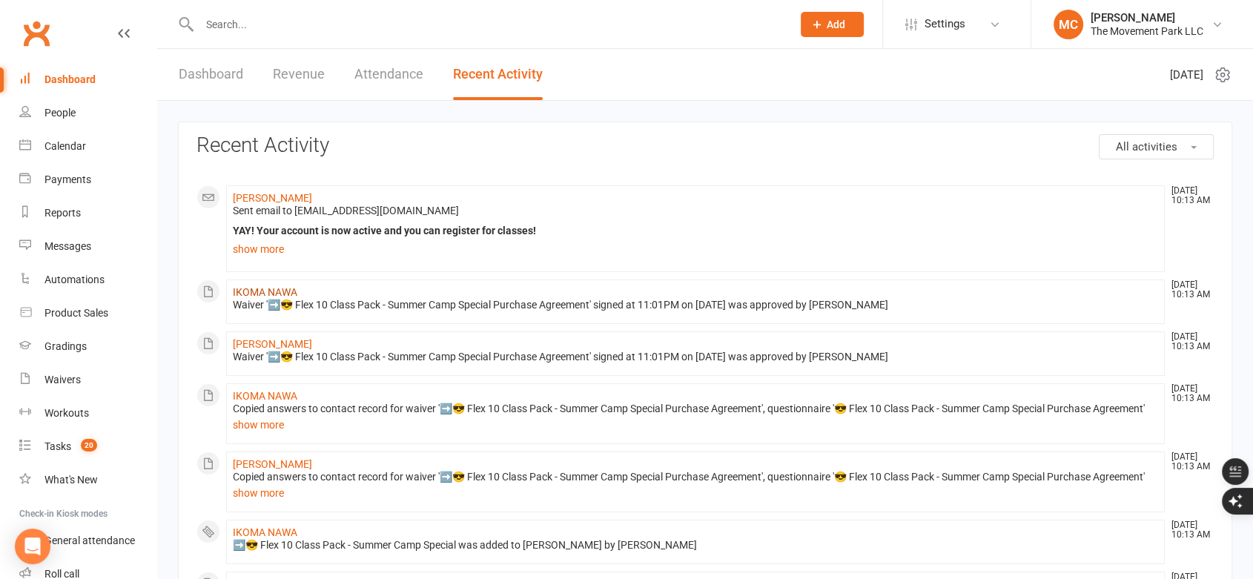
click at [253, 291] on link "IKOMA NAWA" at bounding box center [265, 292] width 65 height 12
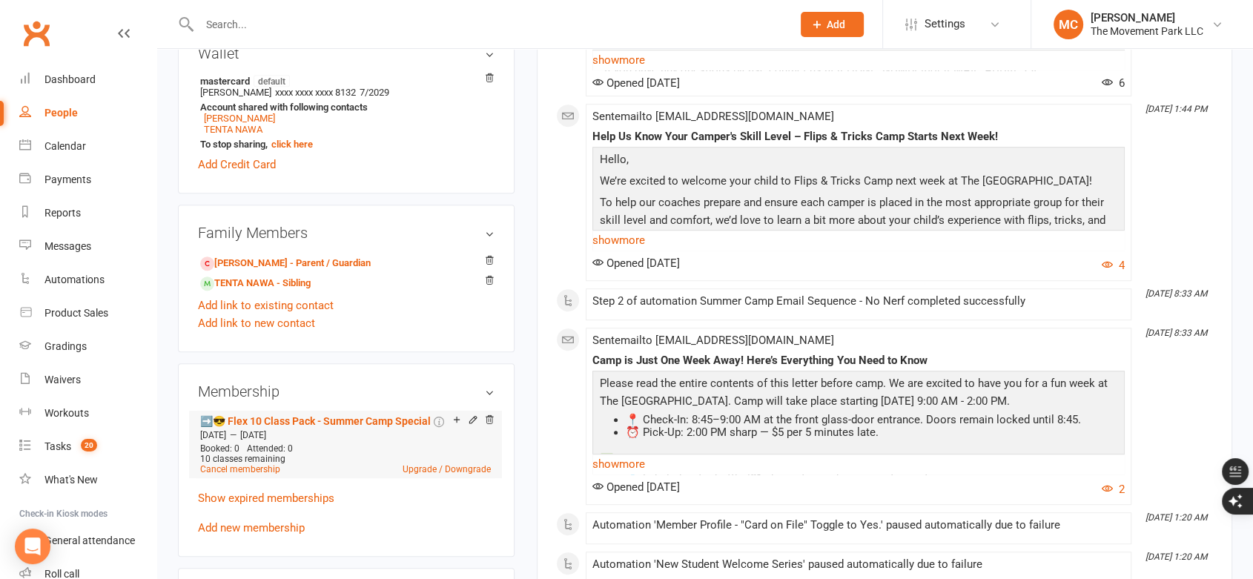
scroll to position [824, 0]
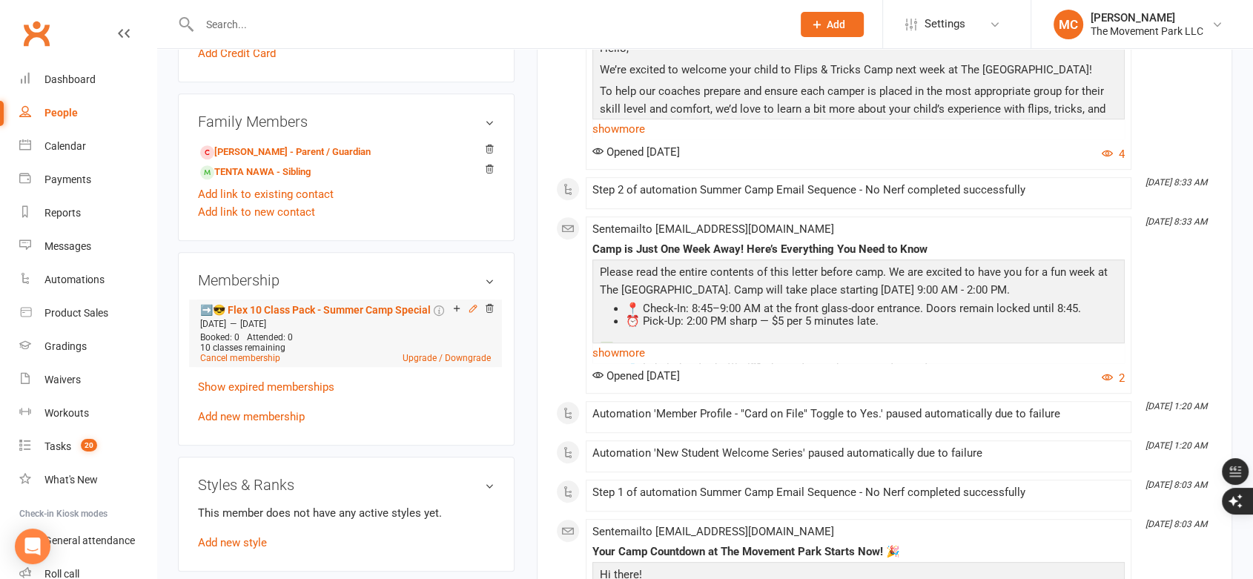
click at [472, 312] on icon at bounding box center [473, 308] width 10 height 10
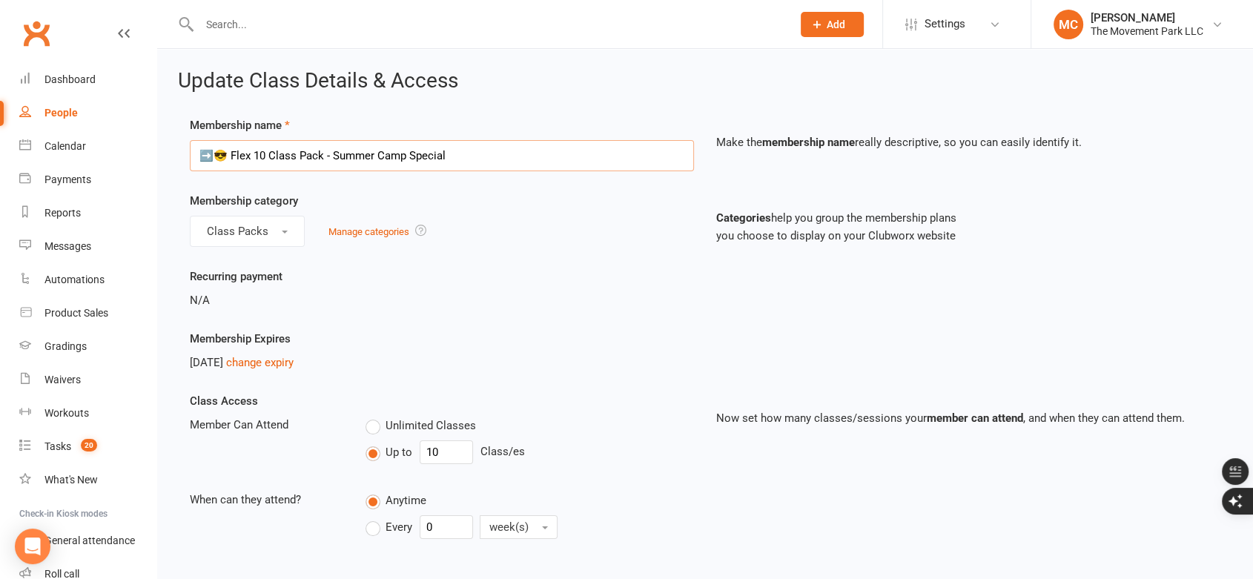
drag, startPoint x: 216, startPoint y: 159, endPoint x: 202, endPoint y: 159, distance: 13.3
click at [202, 159] on input "➡️😎 Flex 10 Class Pack - Summer Camp Special" at bounding box center [442, 155] width 504 height 31
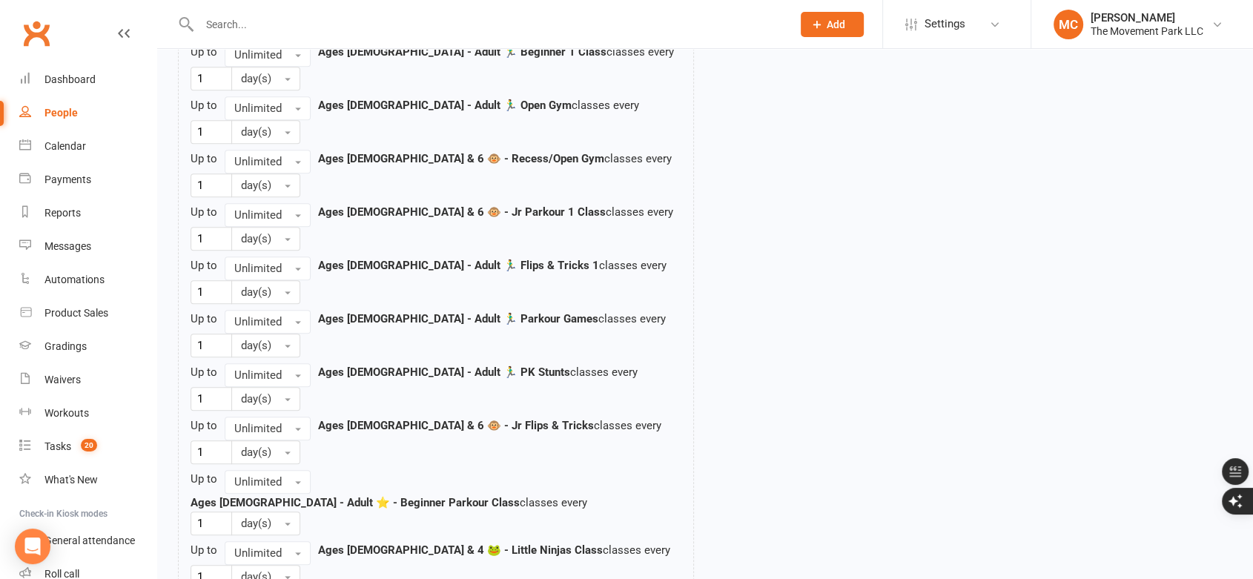
scroll to position [1565, 0]
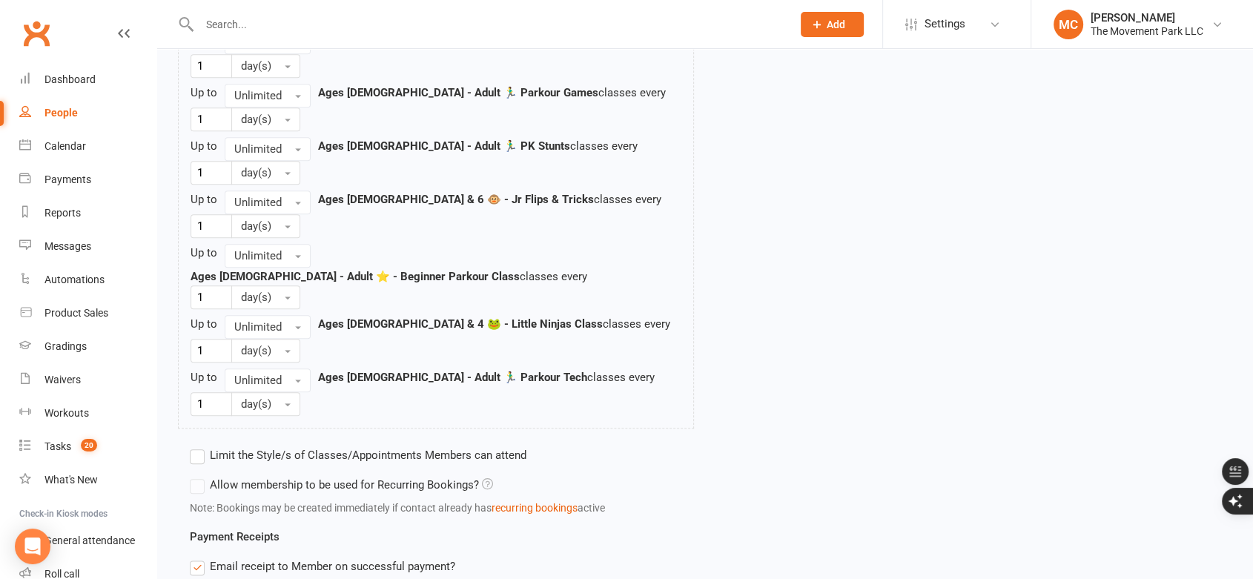
type input "🏃‍♂️😎 Flex 10 Class Pack - Summer Camp Special"
click at [196, 446] on label "Limit the Style/s of Classes/Appointments Members can attend" at bounding box center [358, 455] width 337 height 18
click at [196, 446] on input "Limit the Style/s of Classes/Appointments Members can attend" at bounding box center [195, 446] width 10 height 0
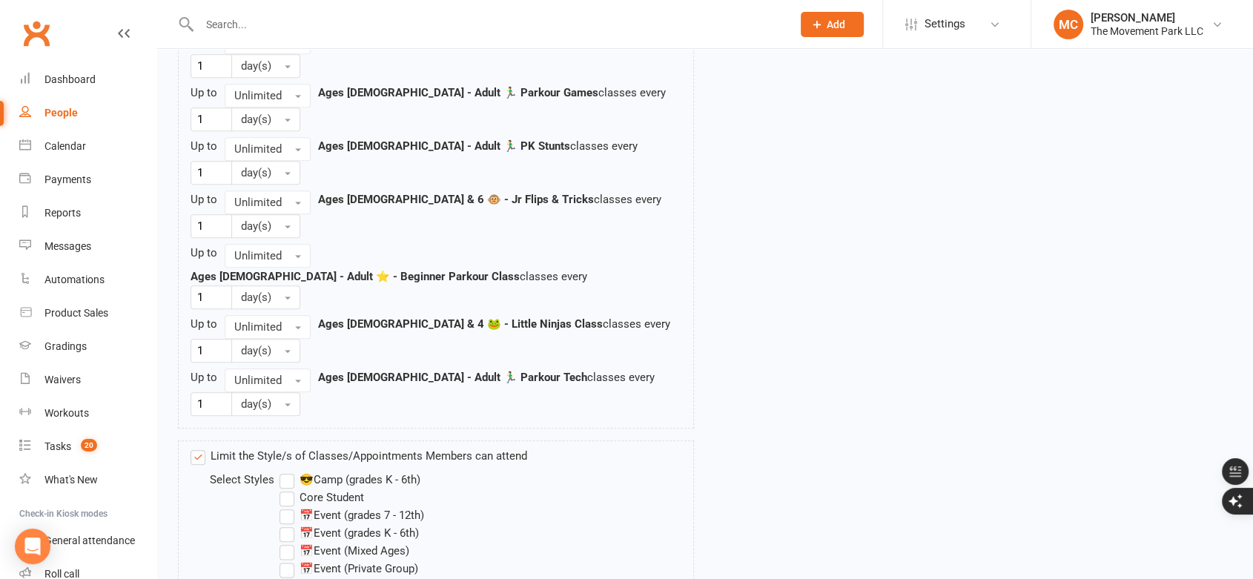
drag, startPoint x: 285, startPoint y: 457, endPoint x: 285, endPoint y: 500, distance: 42.3
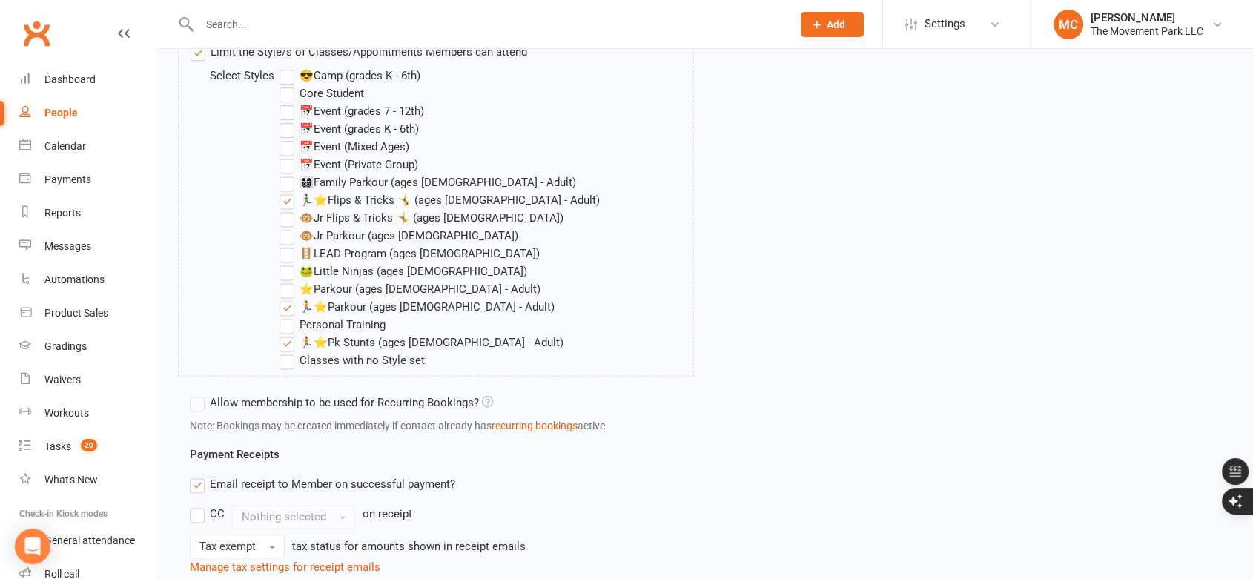
scroll to position [1981, 0]
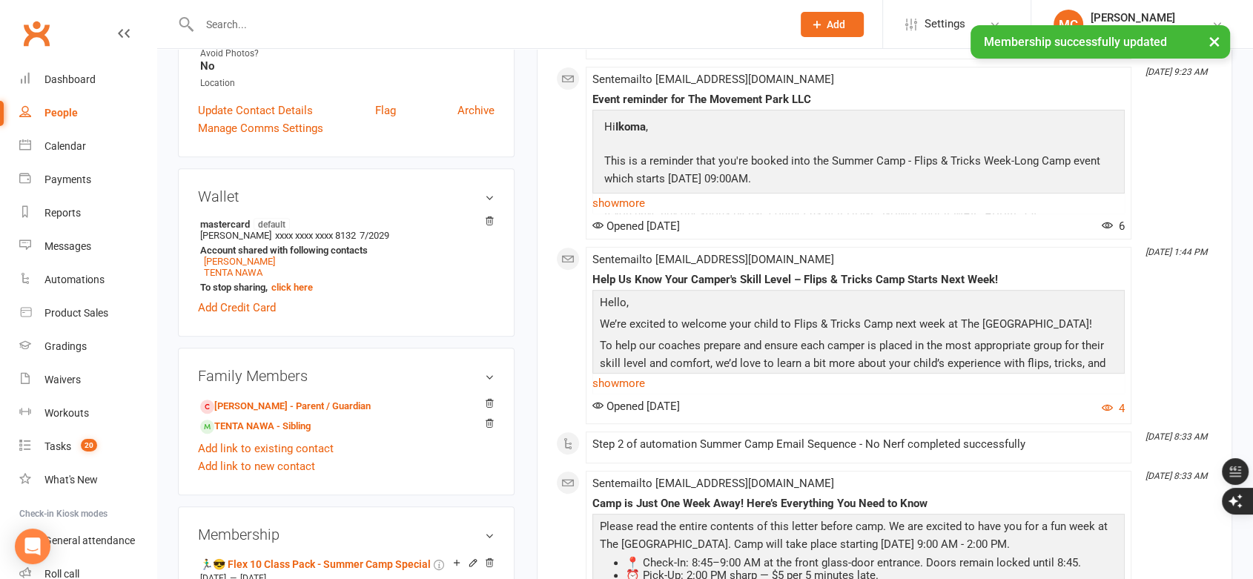
scroll to position [576, 0]
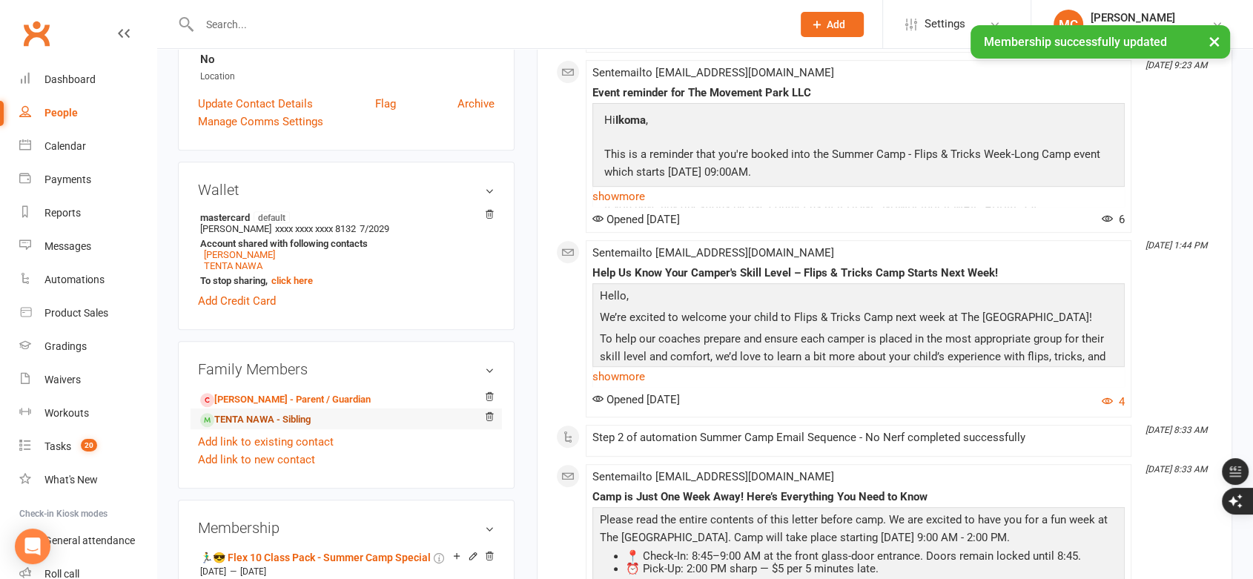
click at [261, 417] on link "TENTA NAWA - Sibling" at bounding box center [255, 420] width 110 height 16
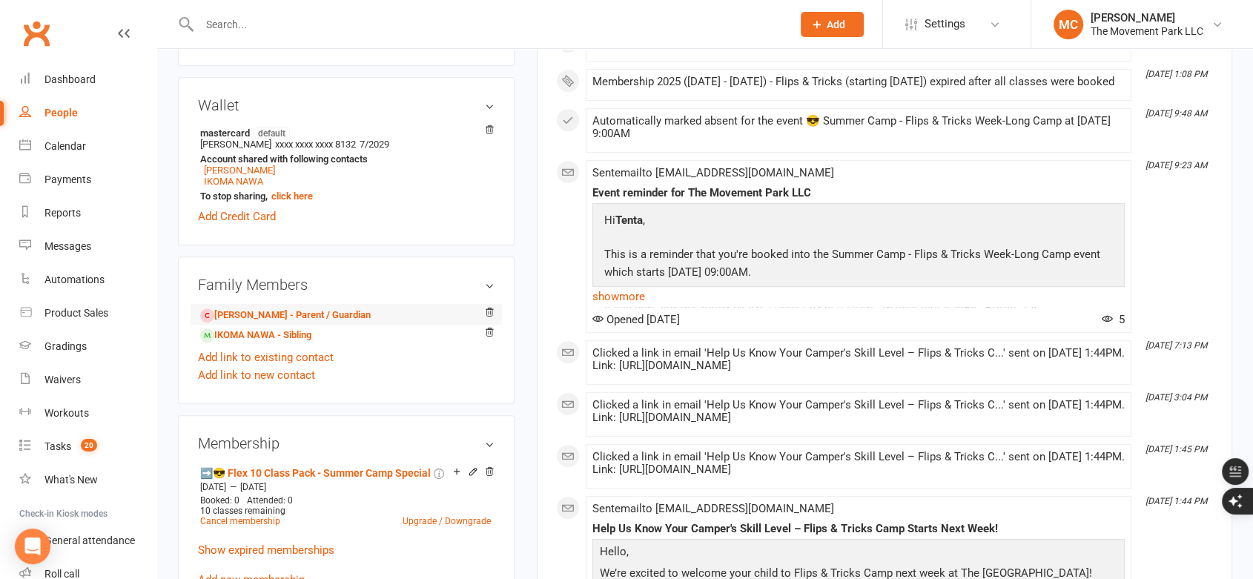
scroll to position [906, 0]
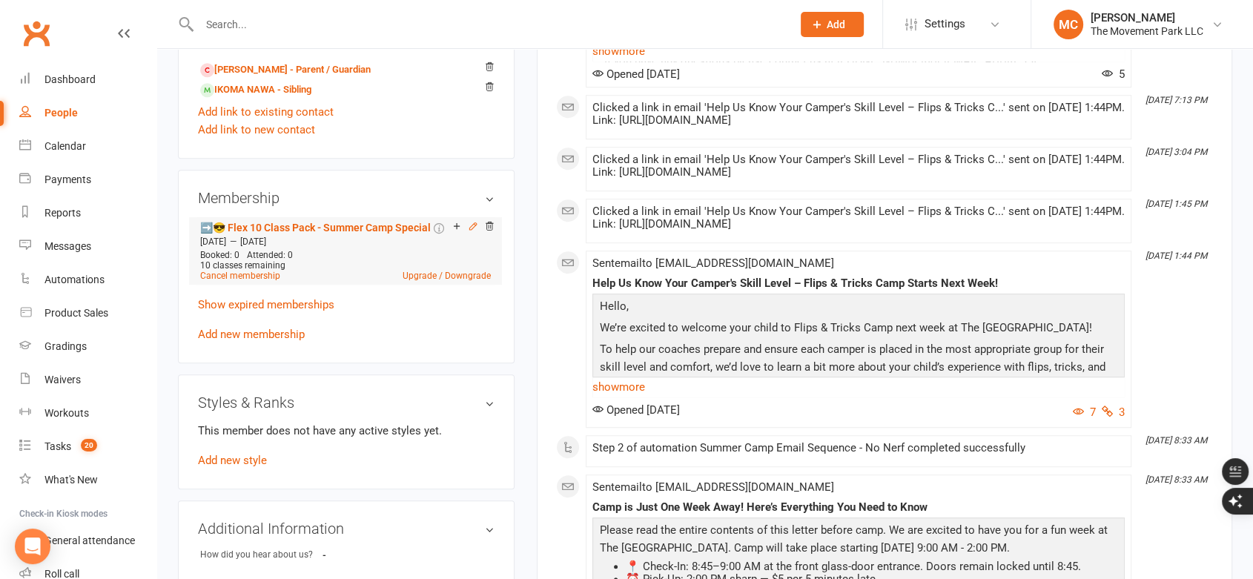
click at [473, 228] on icon at bounding box center [473, 226] width 10 height 10
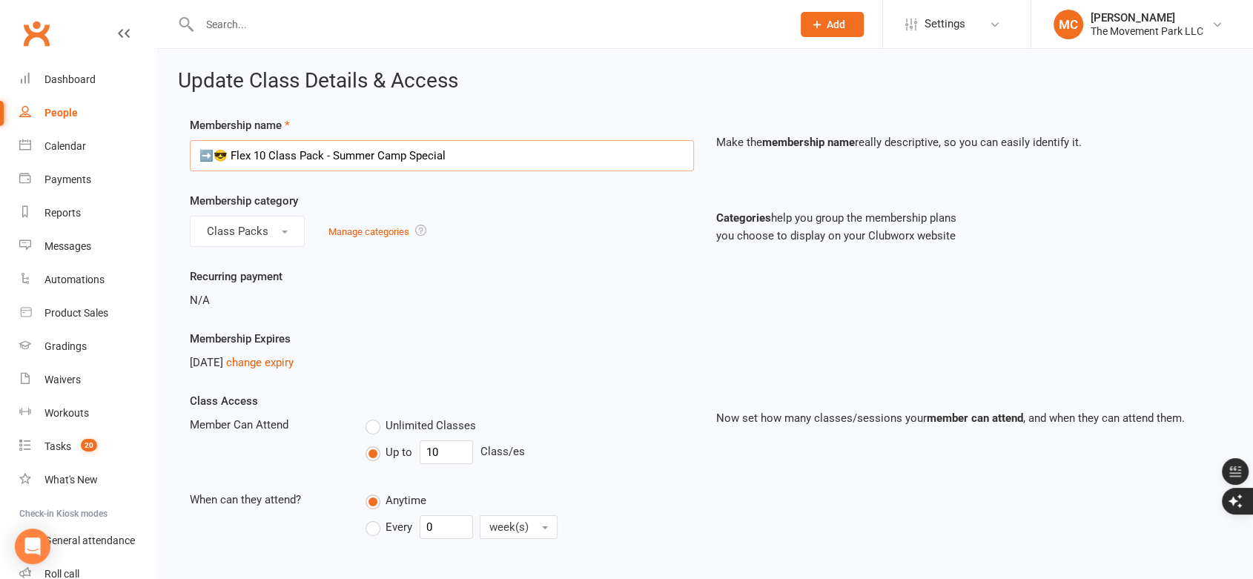
drag, startPoint x: 215, startPoint y: 153, endPoint x: 196, endPoint y: 156, distance: 19.6
click at [196, 156] on input "➡️😎 Flex 10 Class Pack - Summer Camp Special" at bounding box center [442, 155] width 504 height 31
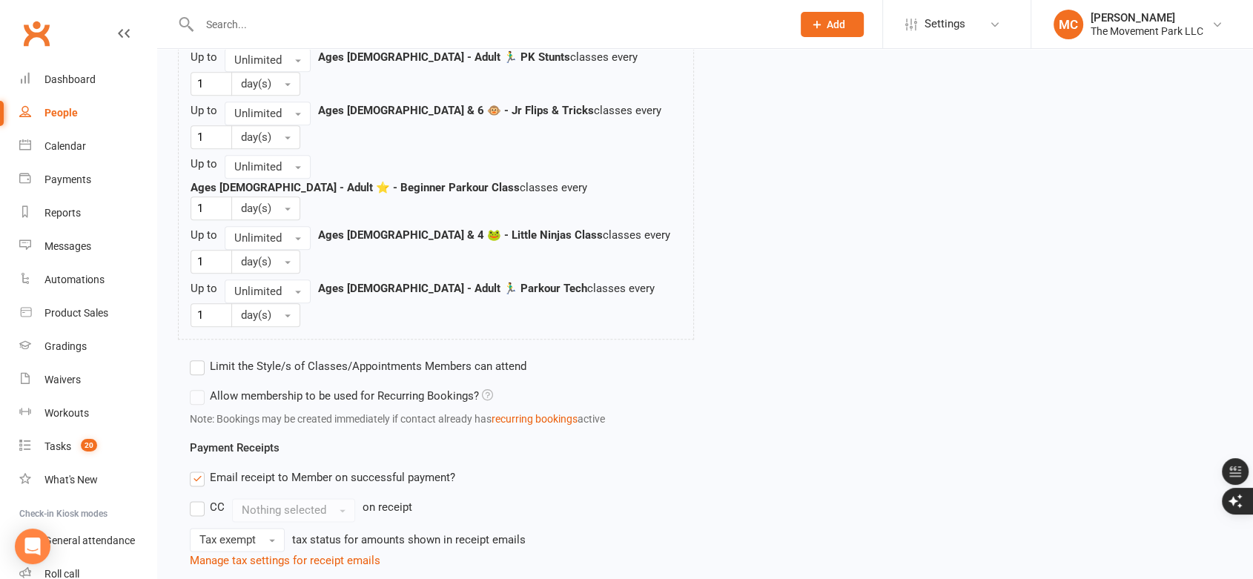
scroll to position [1660, 0]
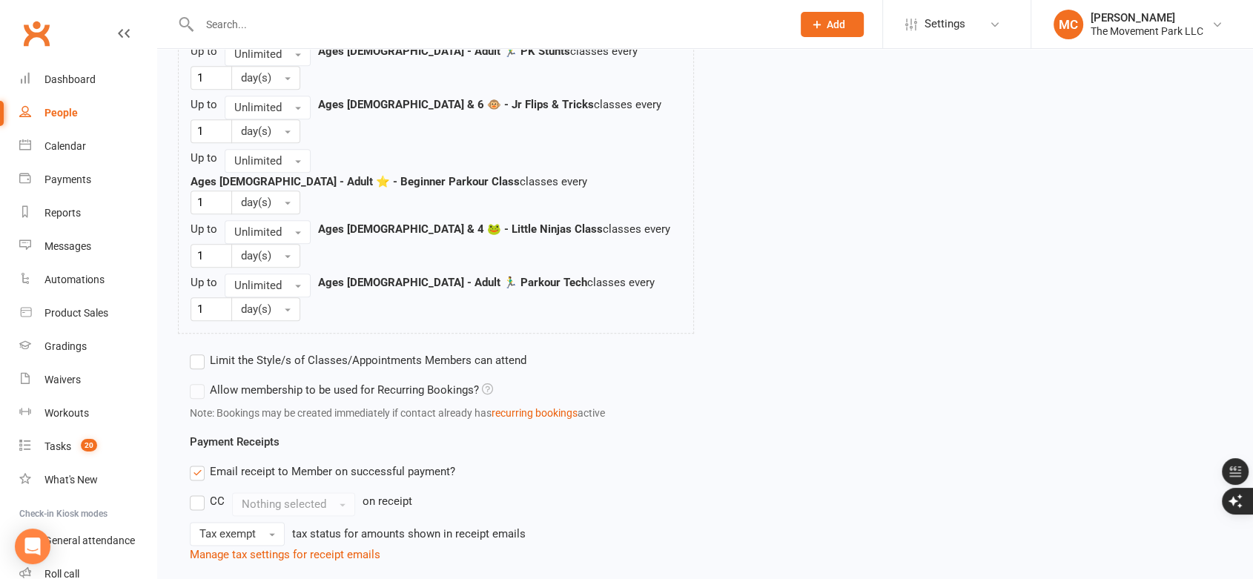
type input "🏃‍♂️😎 Flex 10 Class Pack - Summer Camp Special"
click at [195, 351] on label "Limit the Style/s of Classes/Appointments Members can attend" at bounding box center [358, 360] width 337 height 18
click at [195, 351] on input "Limit the Style/s of Classes/Appointments Members can attend" at bounding box center [195, 351] width 10 height 0
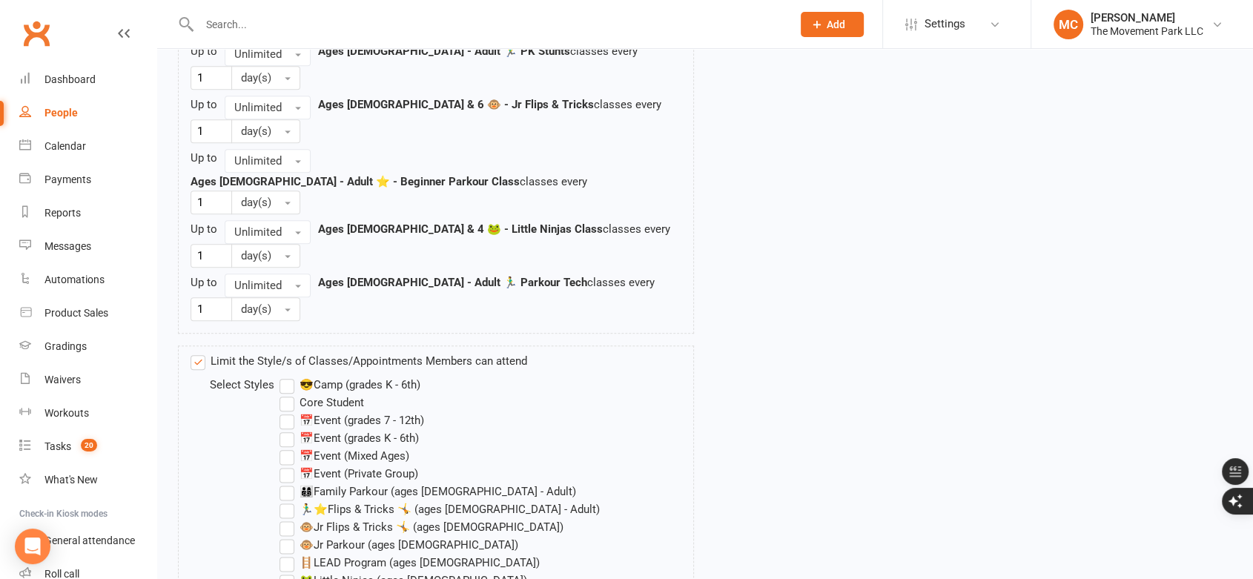
click at [283, 500] on label "🏃‍♂️⭐Flips & Tricks 🤸 (ages [DEMOGRAPHIC_DATA] - Adult)" at bounding box center [440, 509] width 320 height 18
click at [283, 500] on input "🏃‍♂️⭐Flips & Tricks 🤸 (ages [DEMOGRAPHIC_DATA] - Adult)" at bounding box center [285, 500] width 10 height 0
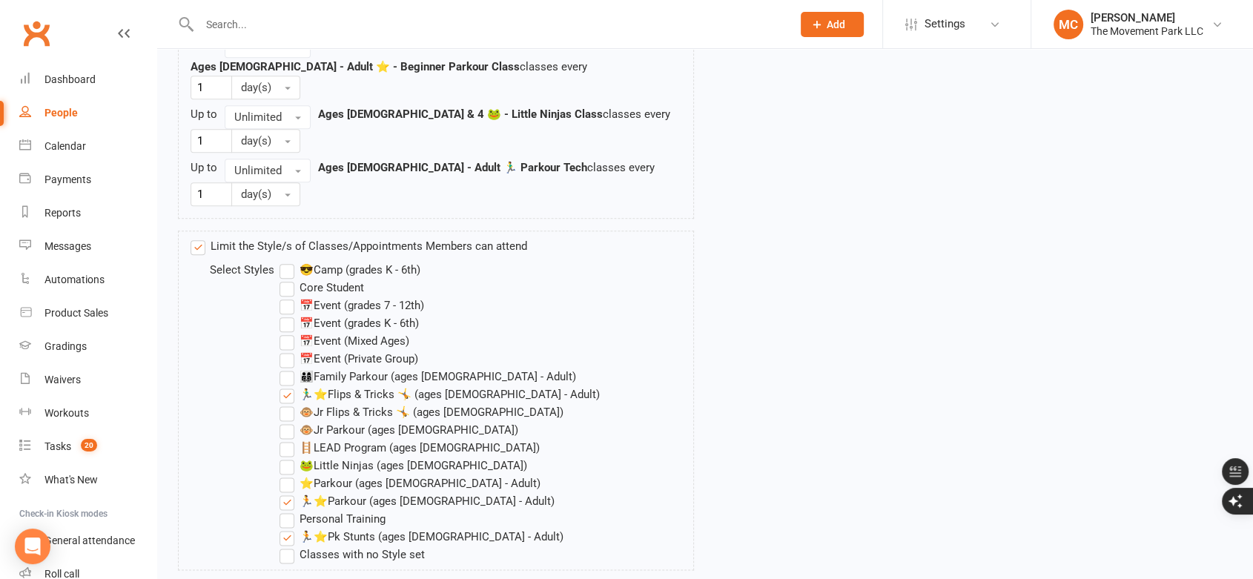
scroll to position [1981, 0]
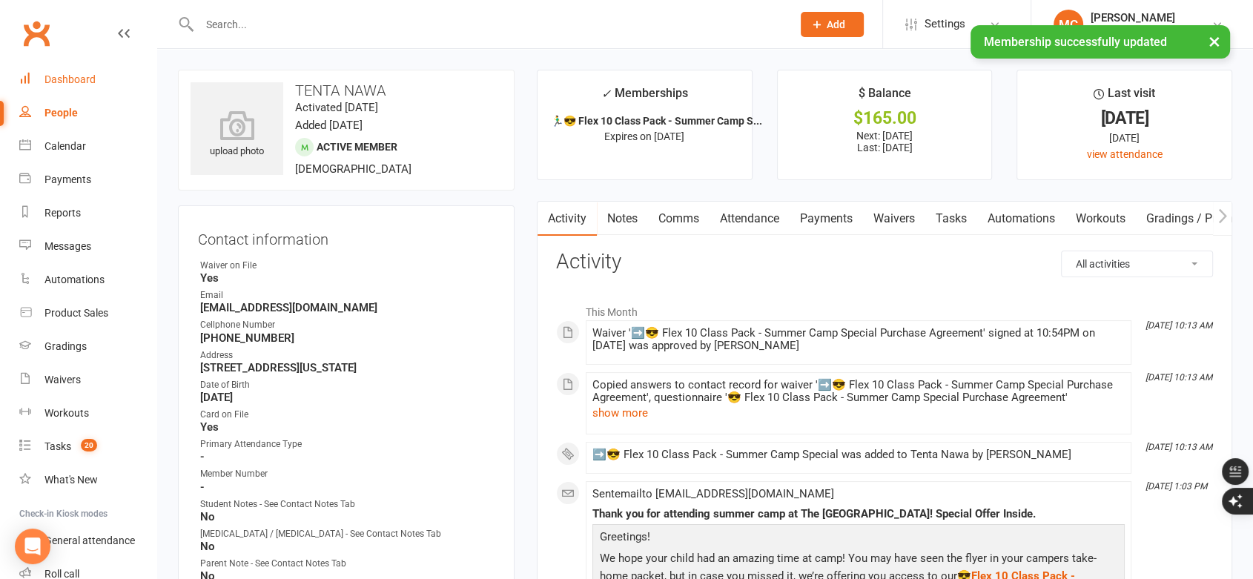
click at [78, 82] on div "Dashboard" at bounding box center [69, 79] width 51 height 12
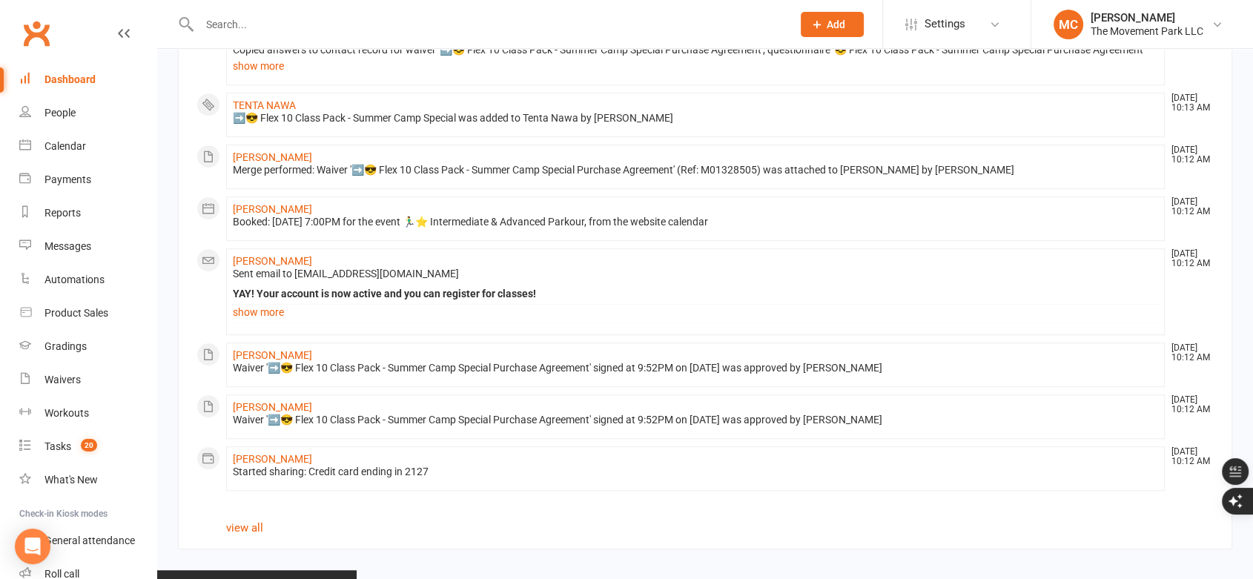
scroll to position [997, 0]
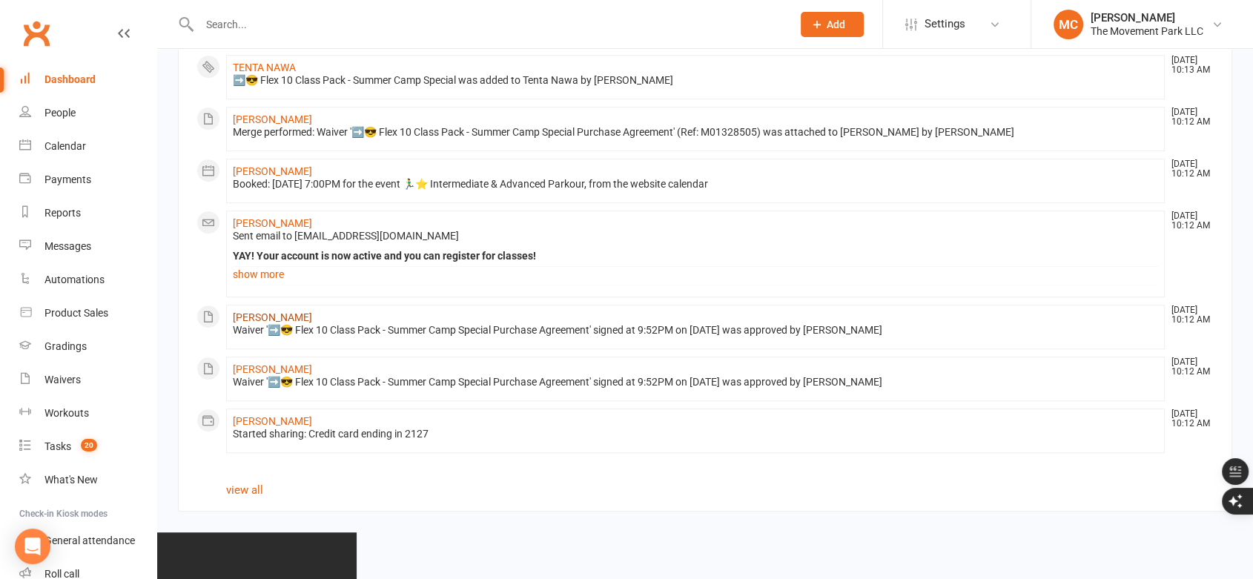
click at [251, 323] on link "[PERSON_NAME]" at bounding box center [272, 317] width 79 height 12
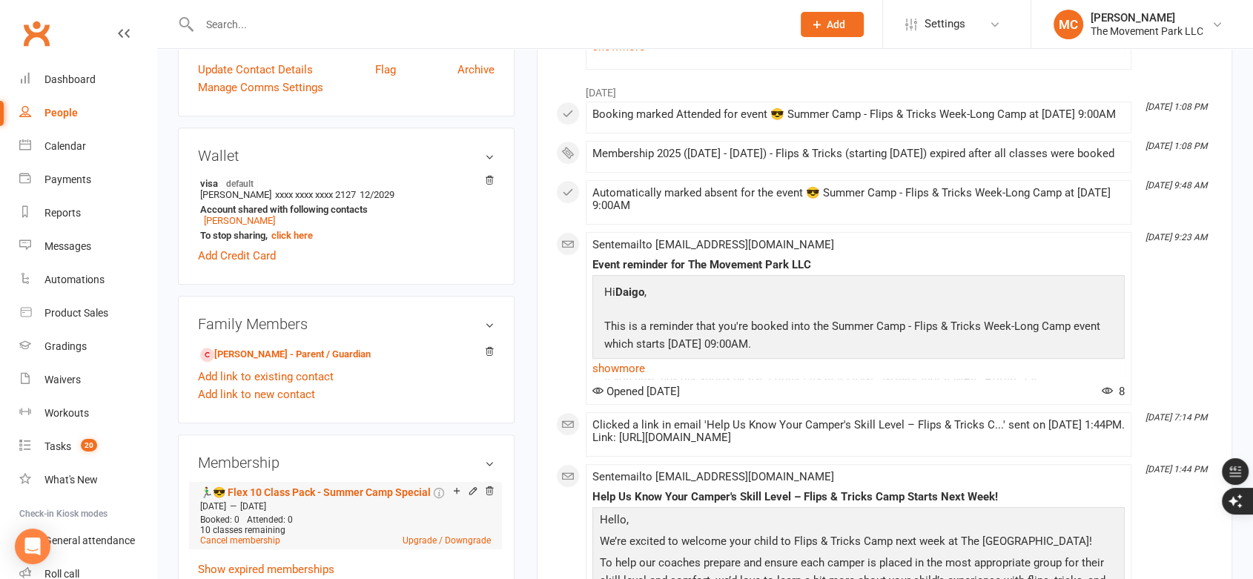
scroll to position [824, 0]
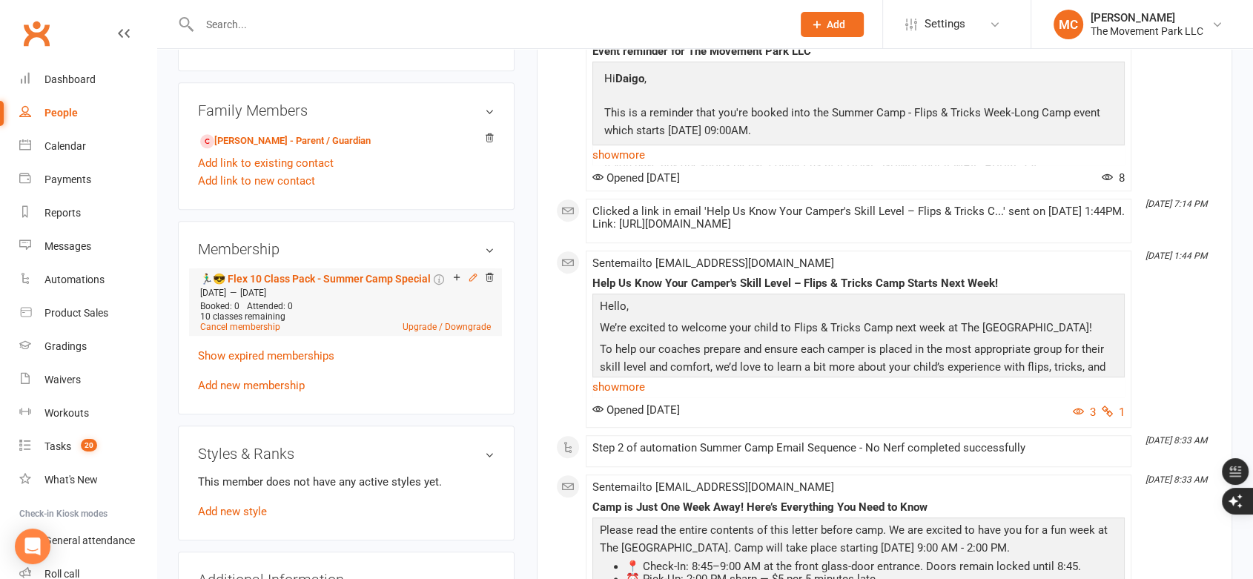
click at [474, 279] on icon at bounding box center [472, 277] width 7 height 7
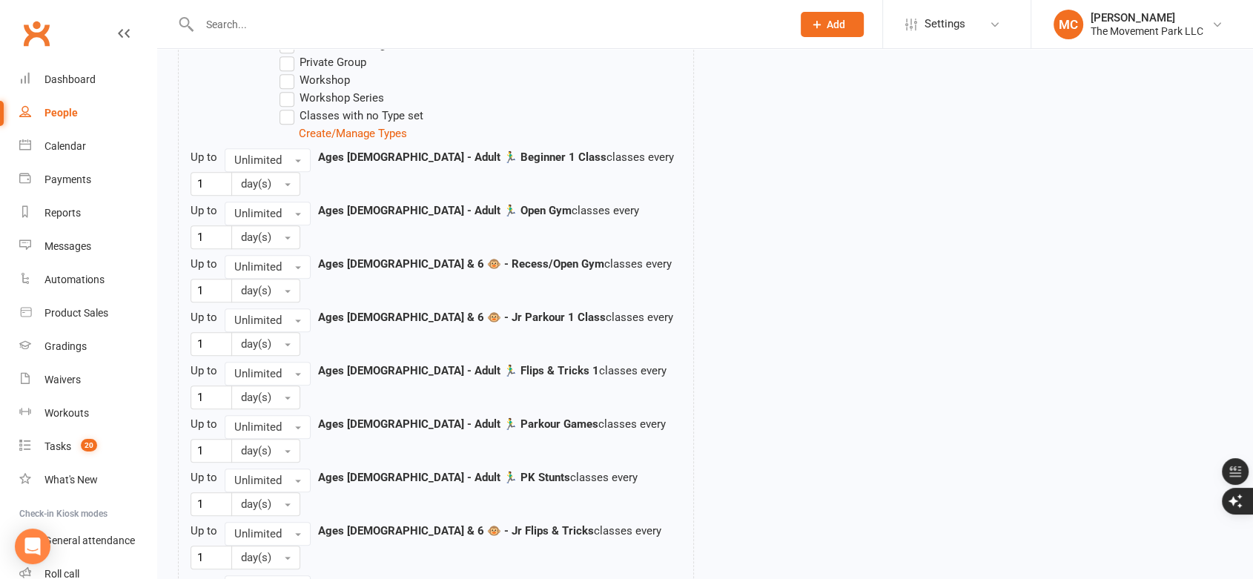
scroll to position [1565, 0]
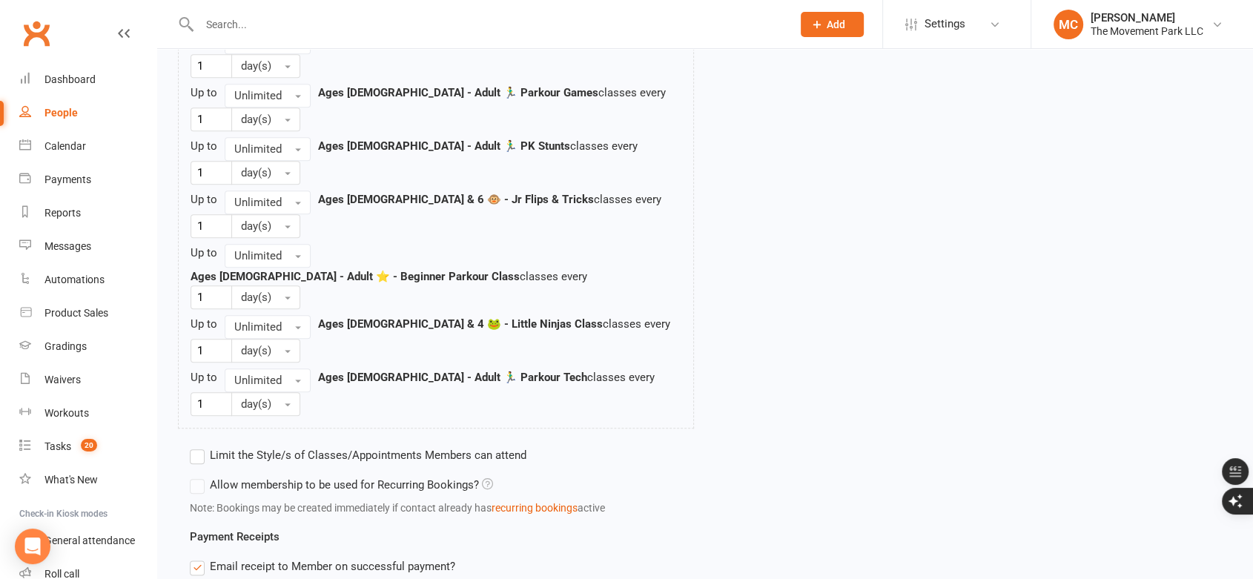
click at [197, 446] on label "Limit the Style/s of Classes/Appointments Members can attend" at bounding box center [358, 455] width 337 height 18
click at [197, 446] on input "Limit the Style/s of Classes/Appointments Members can attend" at bounding box center [195, 446] width 10 height 0
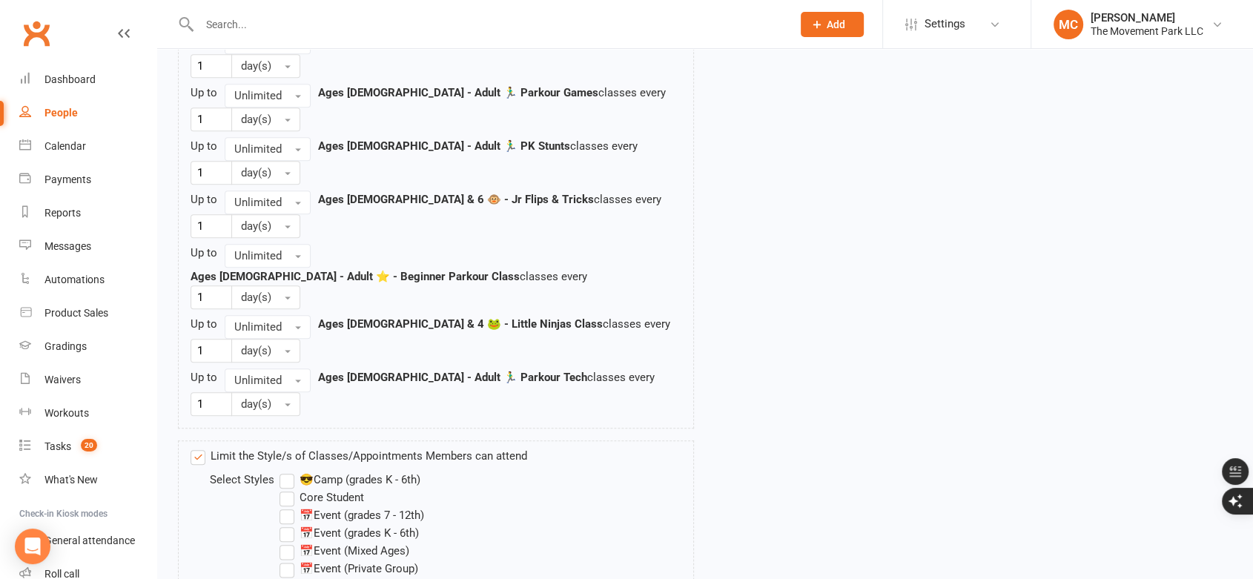
drag, startPoint x: 288, startPoint y: 456, endPoint x: 288, endPoint y: 502, distance: 46.0
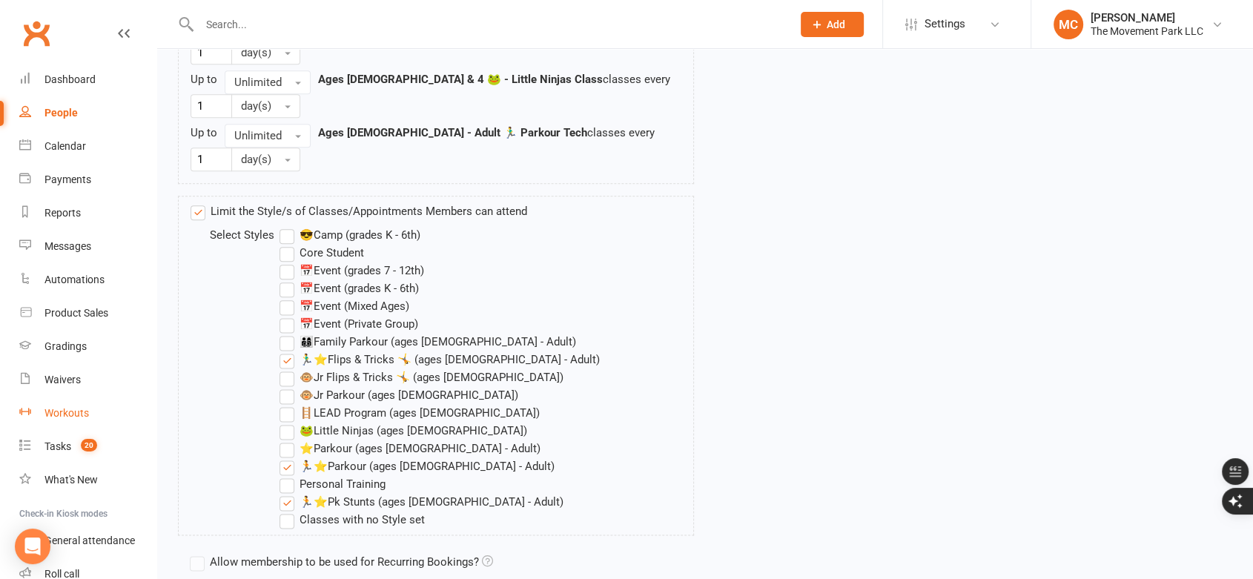
scroll to position [1981, 0]
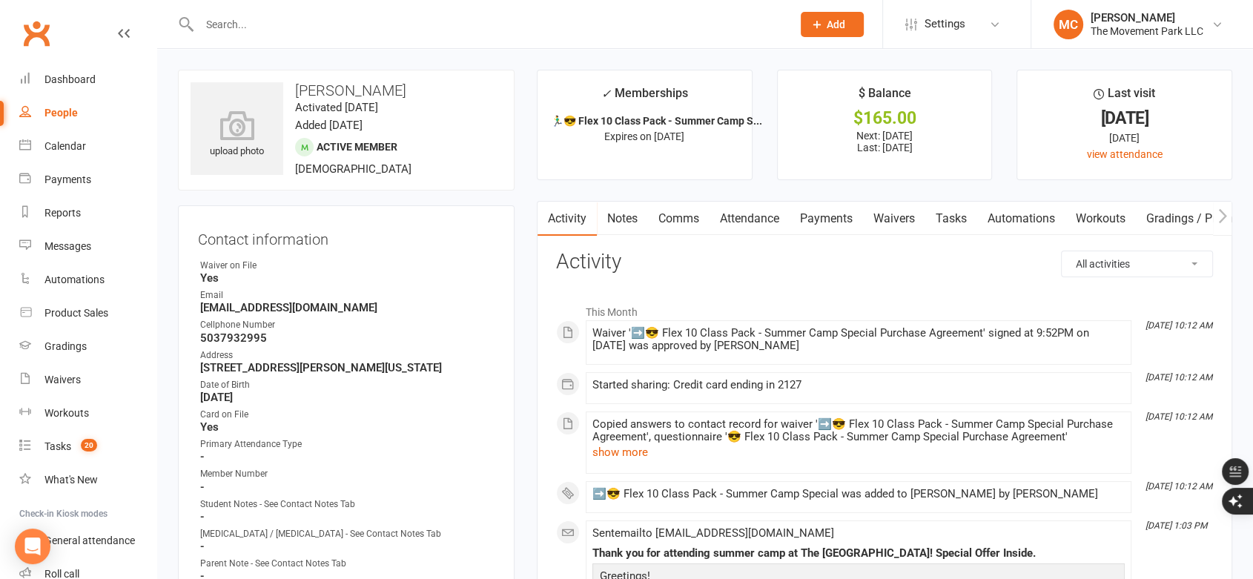
click at [841, 221] on link "Payments" at bounding box center [826, 219] width 73 height 34
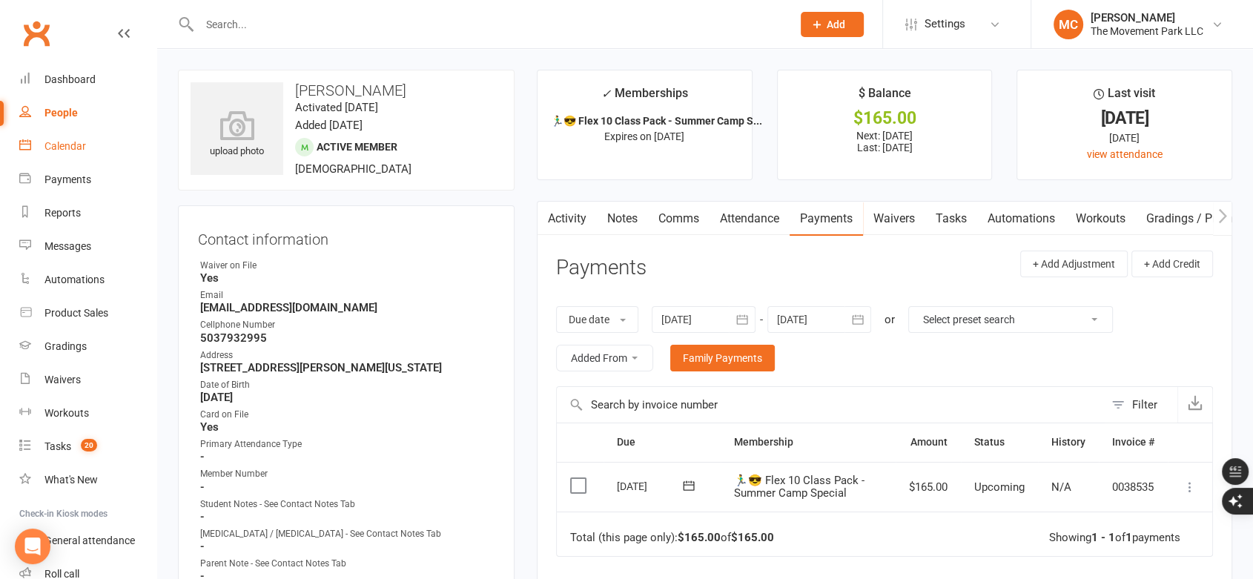
click at [72, 149] on div "Calendar" at bounding box center [65, 146] width 42 height 12
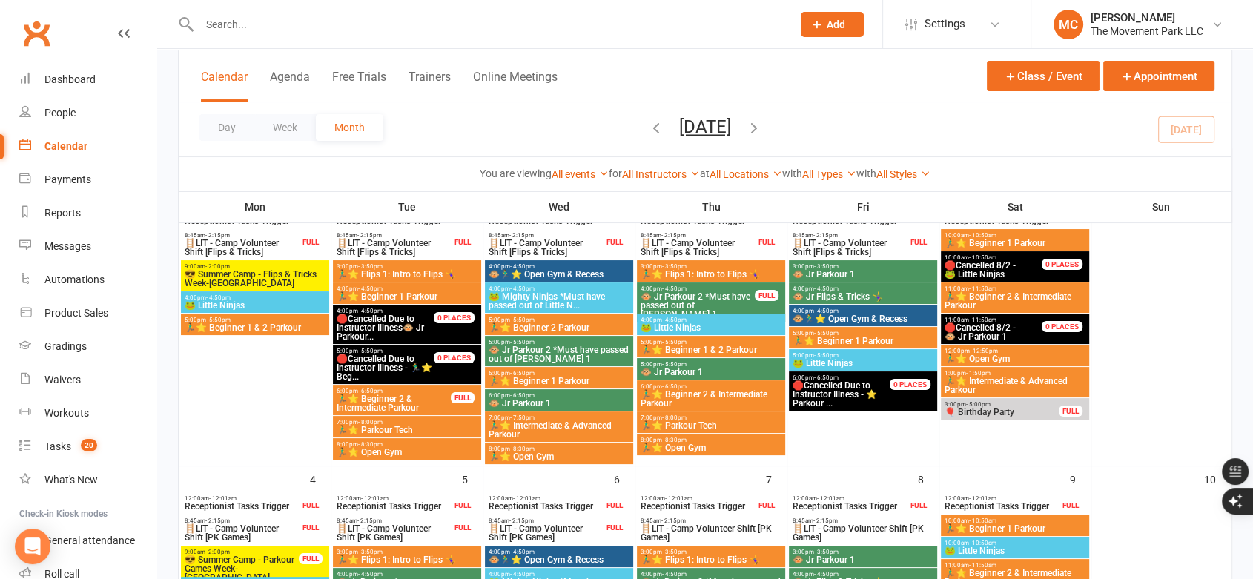
scroll to position [165, 0]
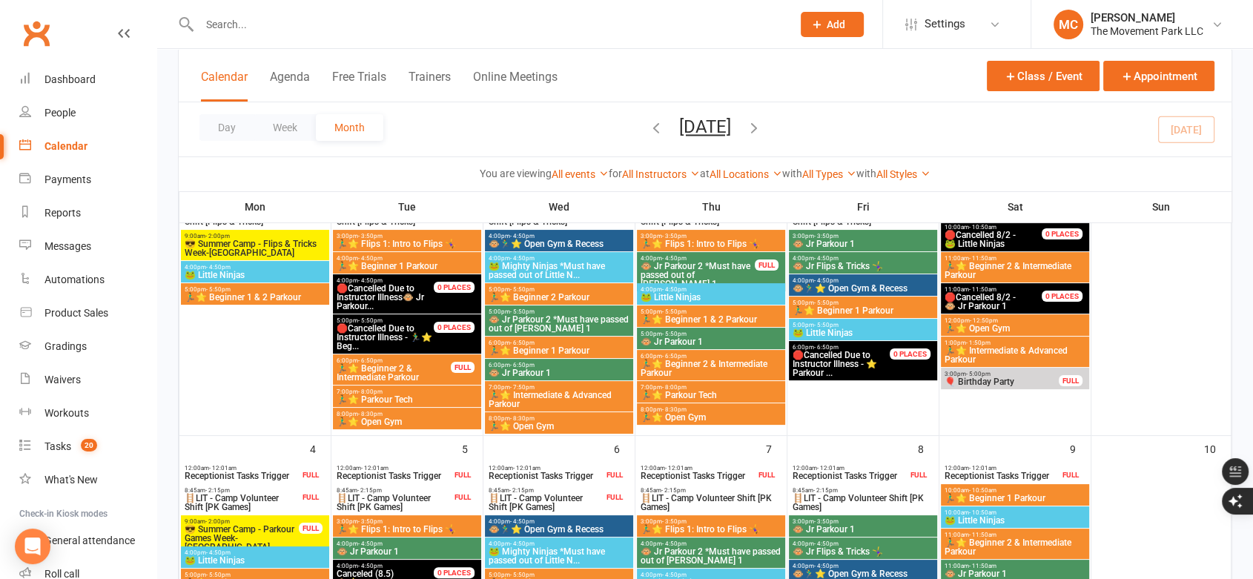
click at [648, 124] on icon "button" at bounding box center [656, 127] width 16 height 16
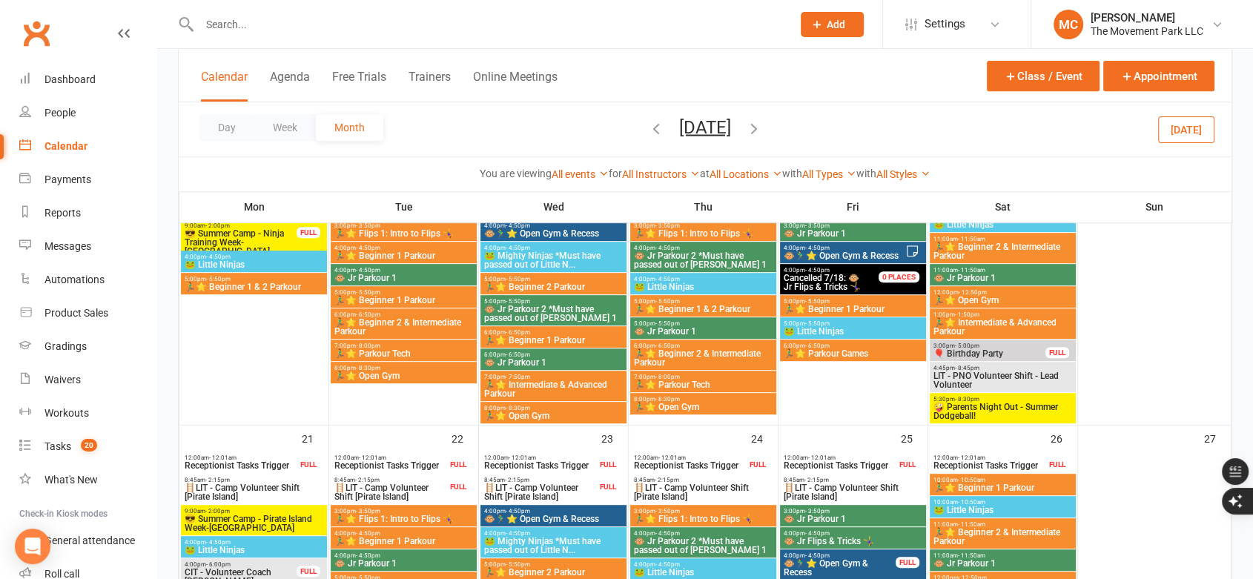
scroll to position [658, 0]
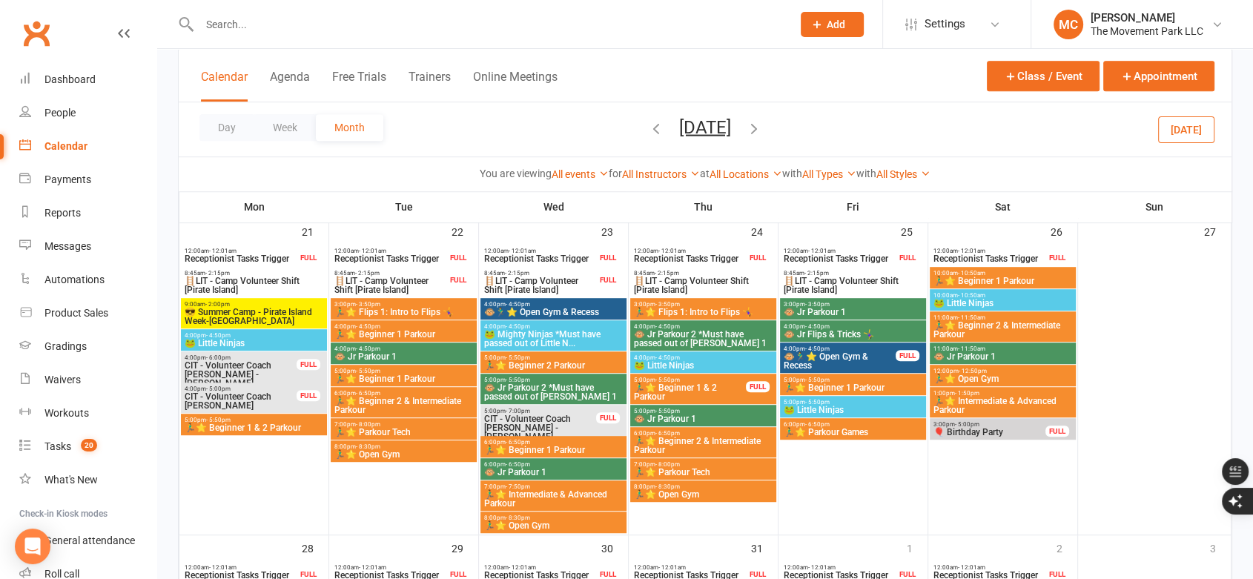
click at [649, 129] on icon "button" at bounding box center [656, 127] width 16 height 16
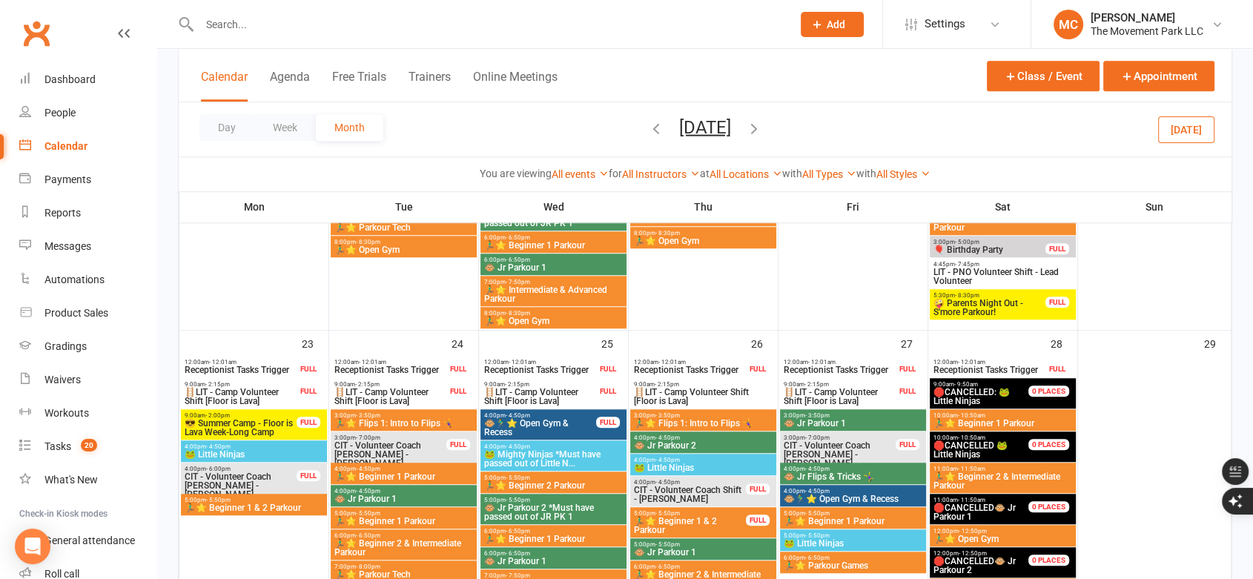
scroll to position [1115, 0]
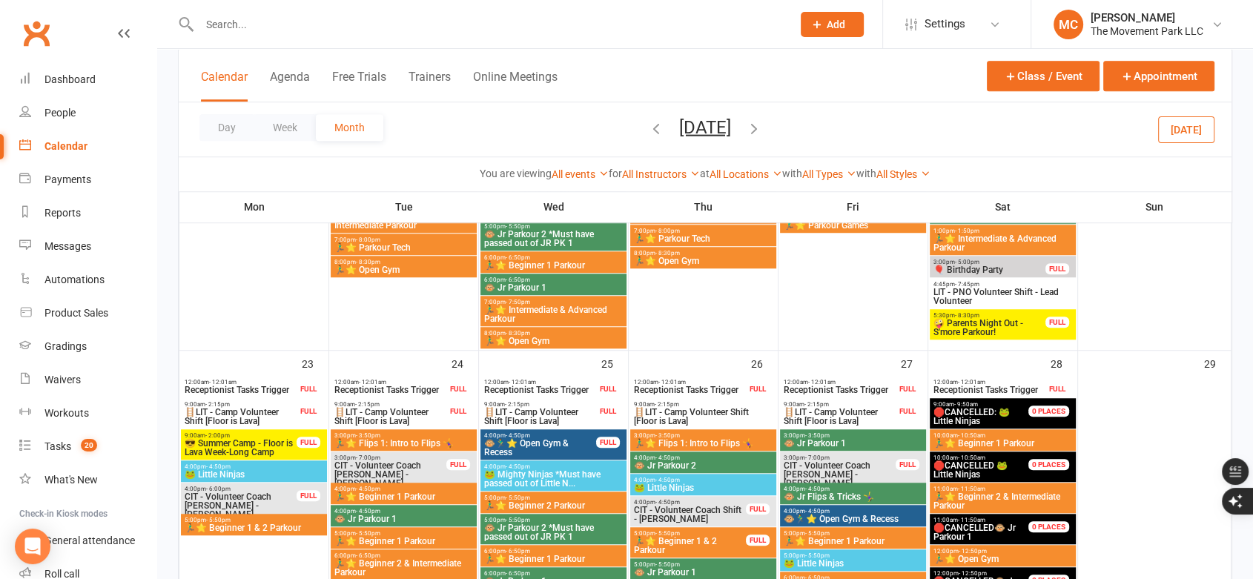
click at [762, 126] on icon "button" at bounding box center [754, 127] width 16 height 16
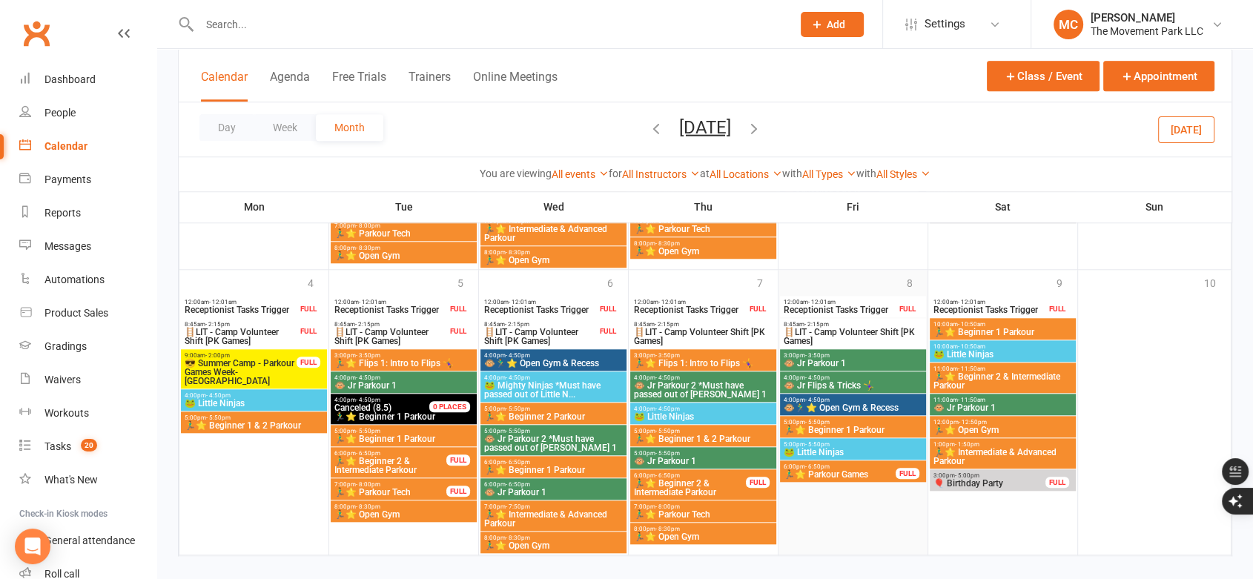
scroll to position [1393, 0]
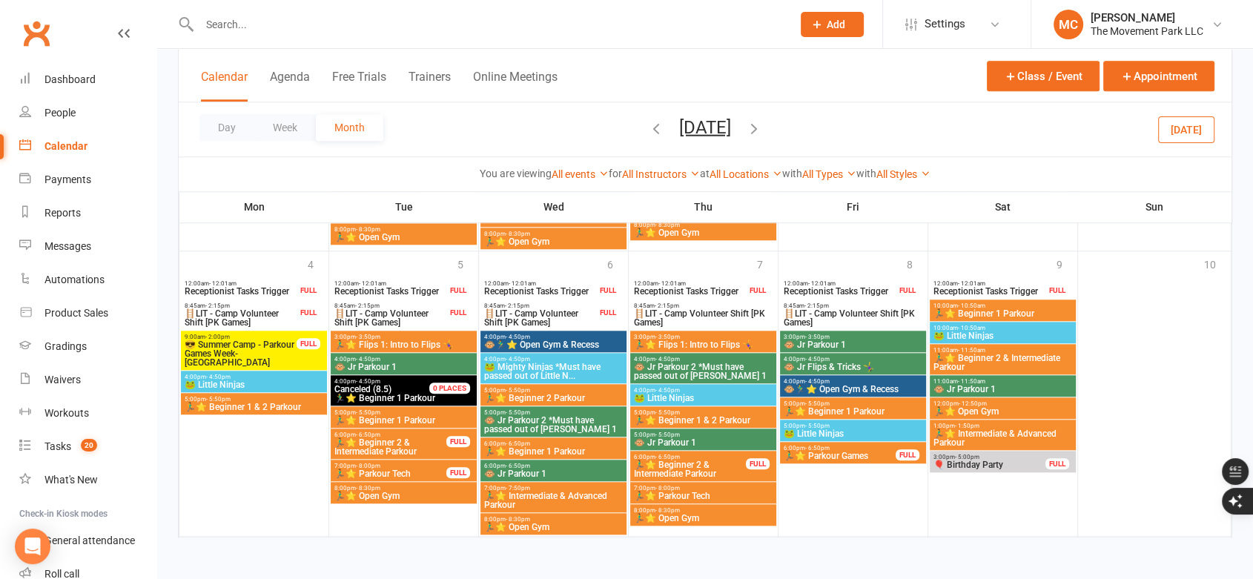
click at [762, 126] on icon "button" at bounding box center [754, 127] width 16 height 16
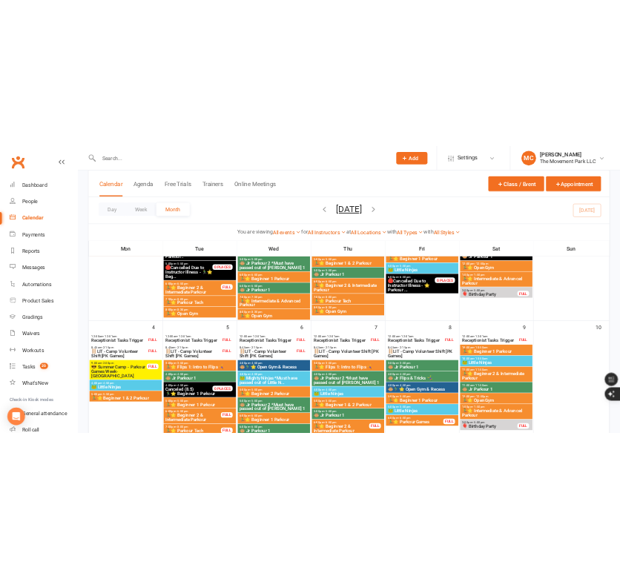
scroll to position [279, 0]
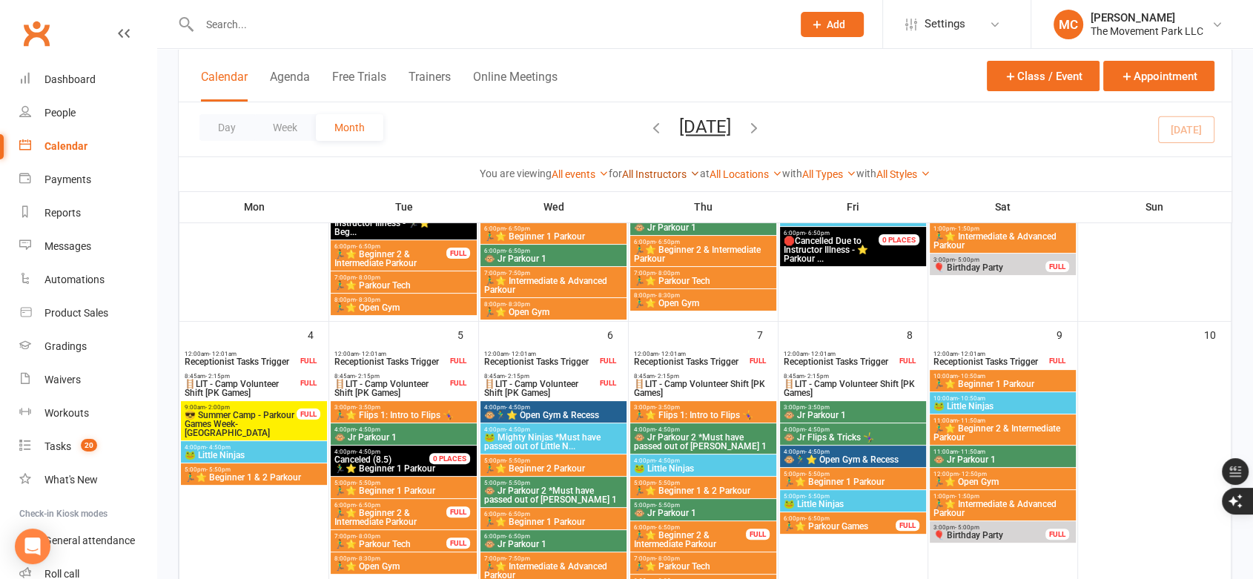
click at [662, 176] on link "All Instructors" at bounding box center [661, 174] width 78 height 12
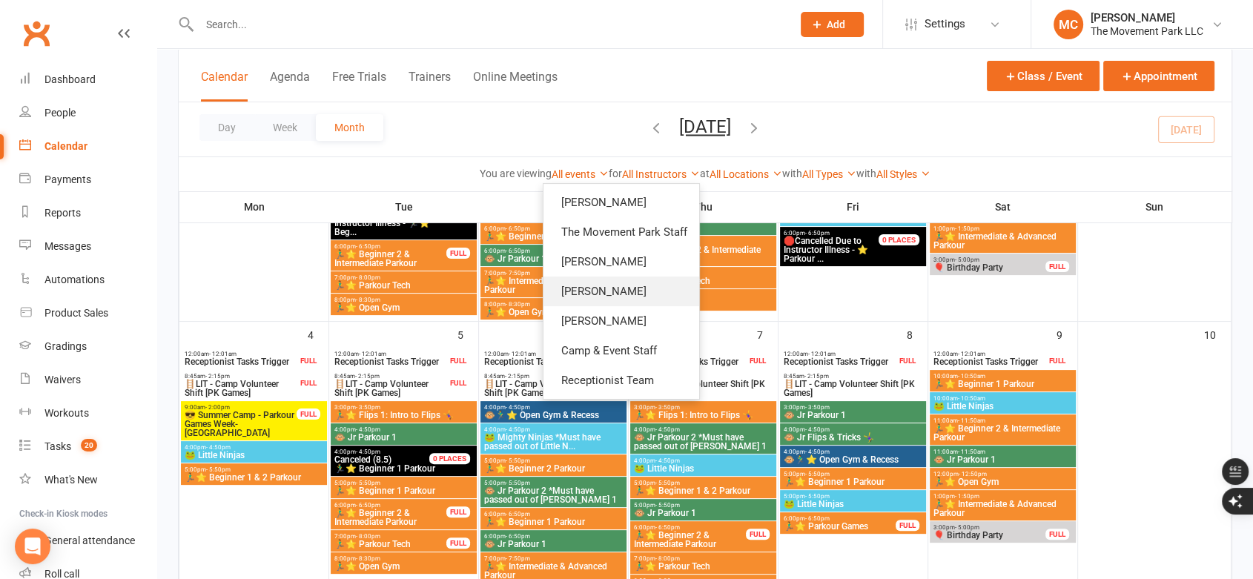
click at [593, 298] on link "[PERSON_NAME]" at bounding box center [621, 292] width 156 height 30
